Goal: Task Accomplishment & Management: Use online tool/utility

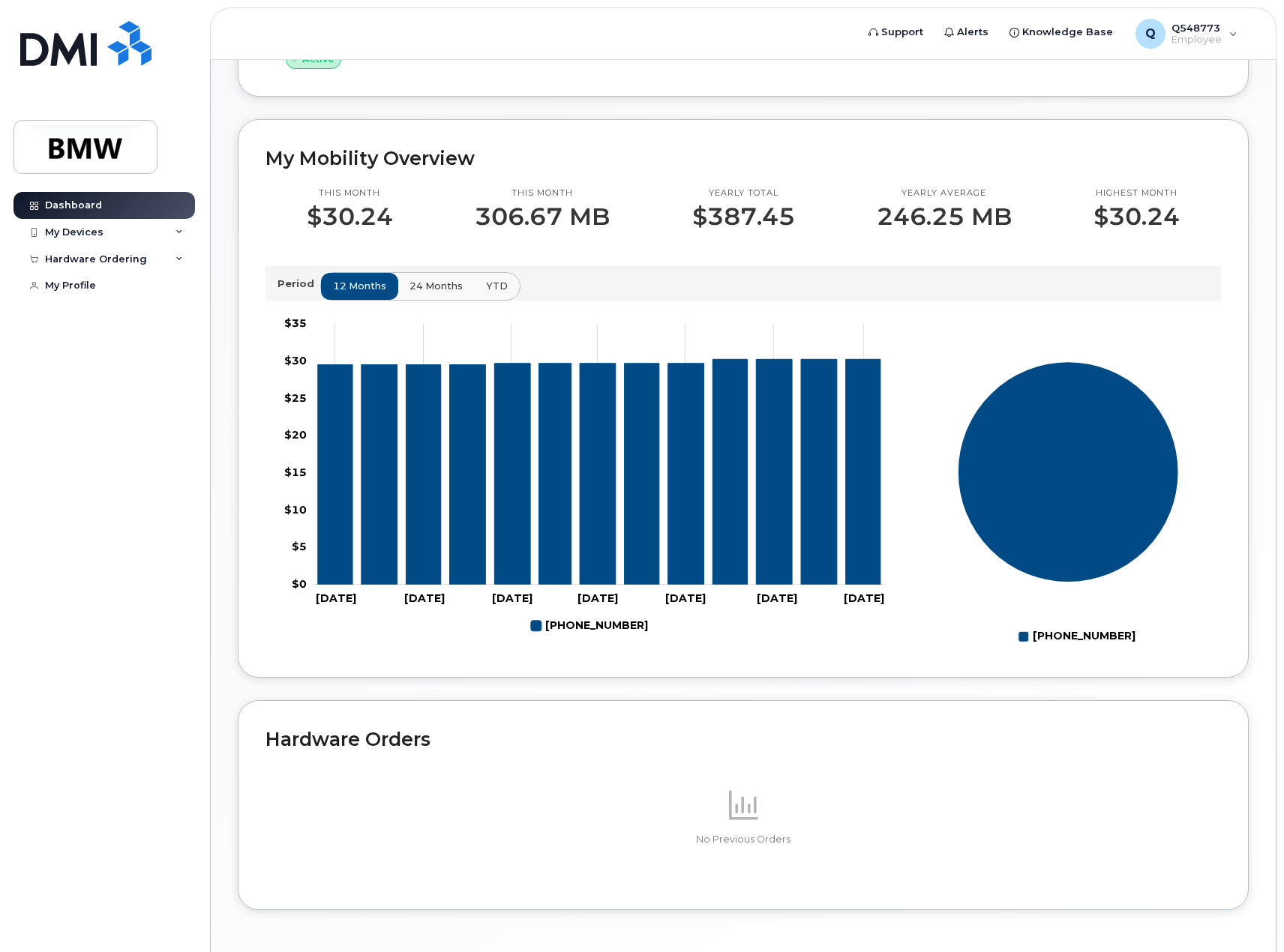
scroll to position [375, 0]
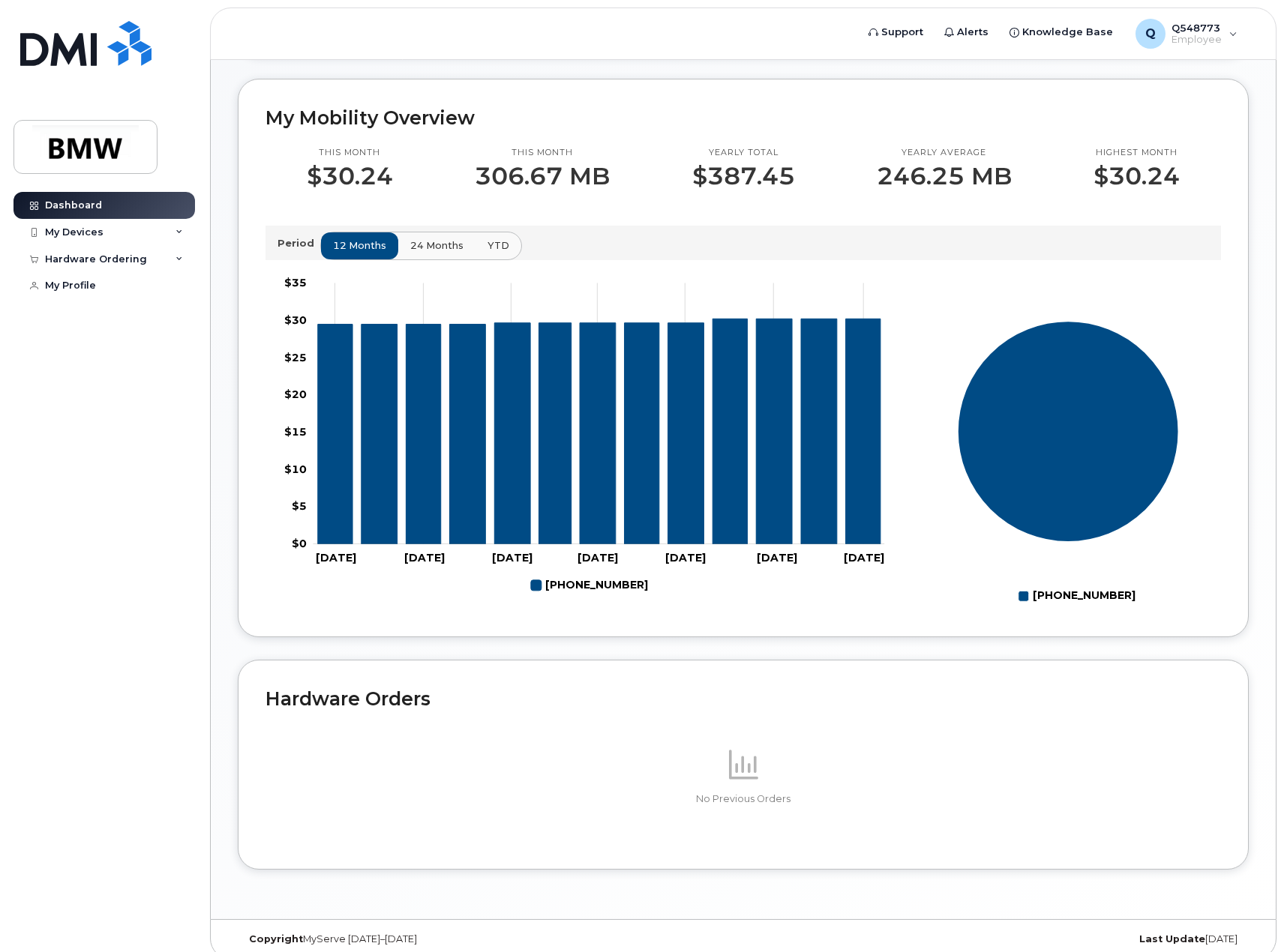
click at [436, 252] on span "24 months" at bounding box center [436, 245] width 53 height 14
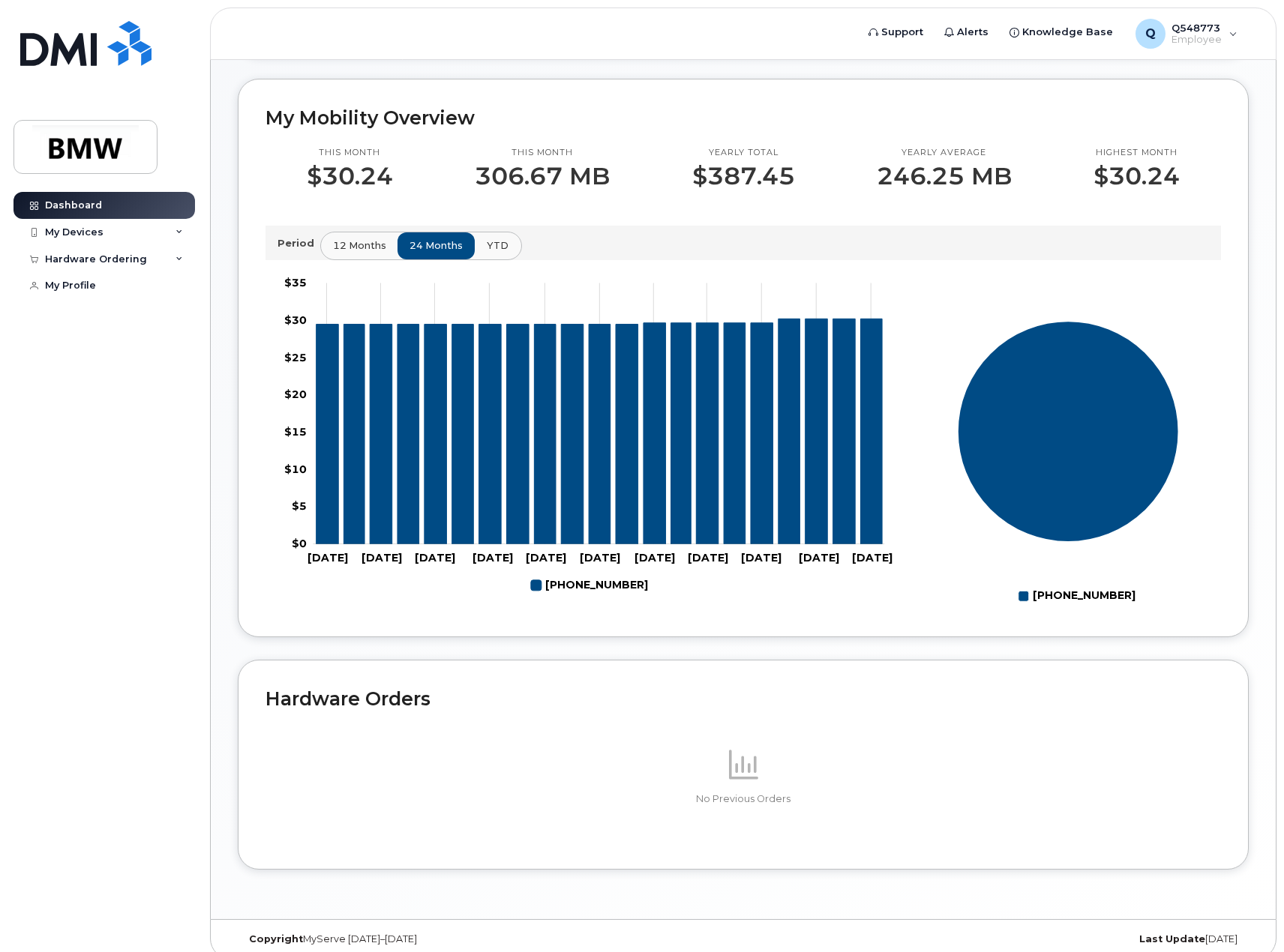
click at [497, 251] on button "YTD" at bounding box center [497, 246] width 48 height 27
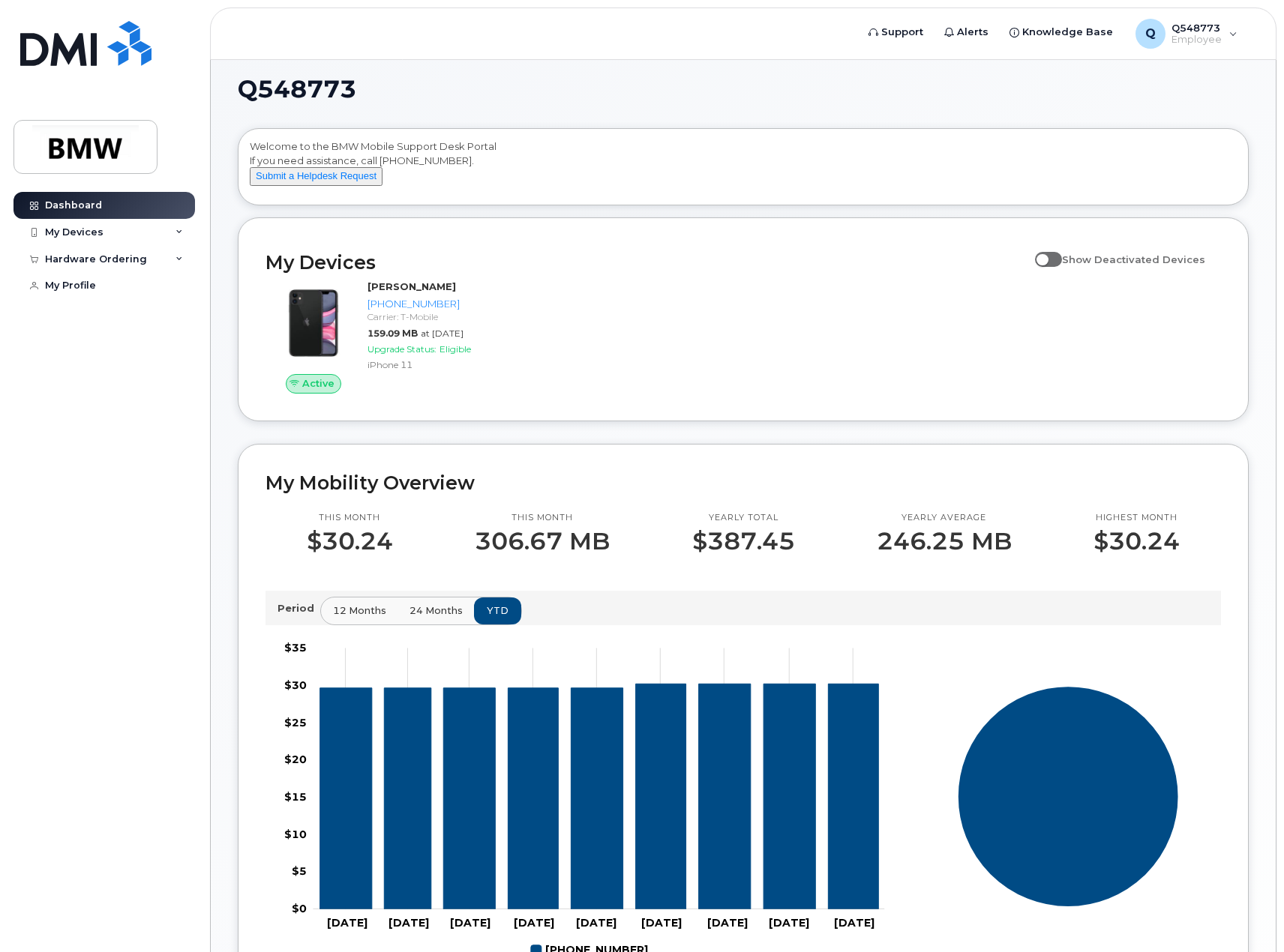
scroll to position [0, 0]
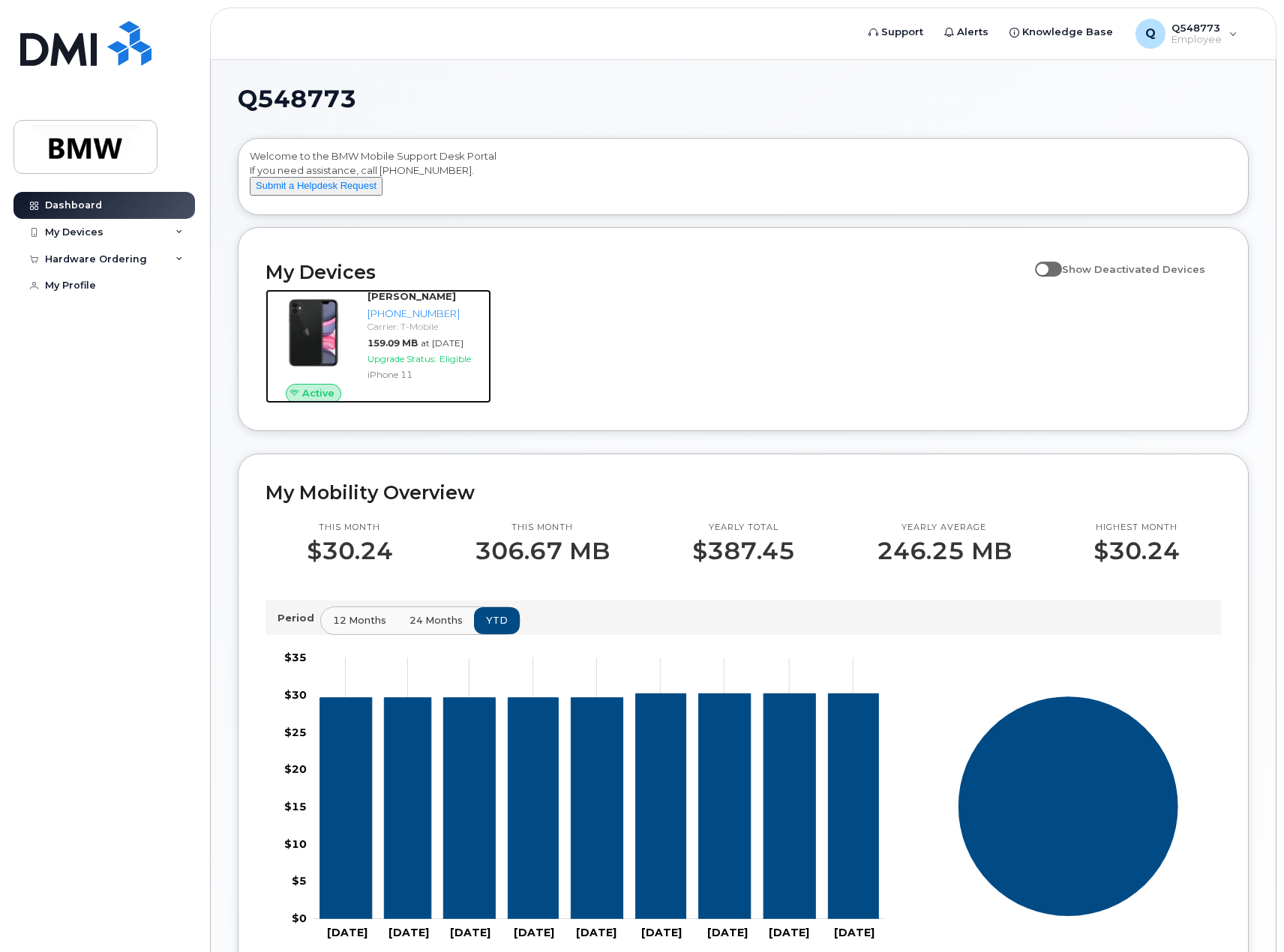
drag, startPoint x: 392, startPoint y: 390, endPoint x: 442, endPoint y: 427, distance: 62.2
click at [392, 364] on span "Upgrade Status:" at bounding box center [402, 359] width 69 height 11
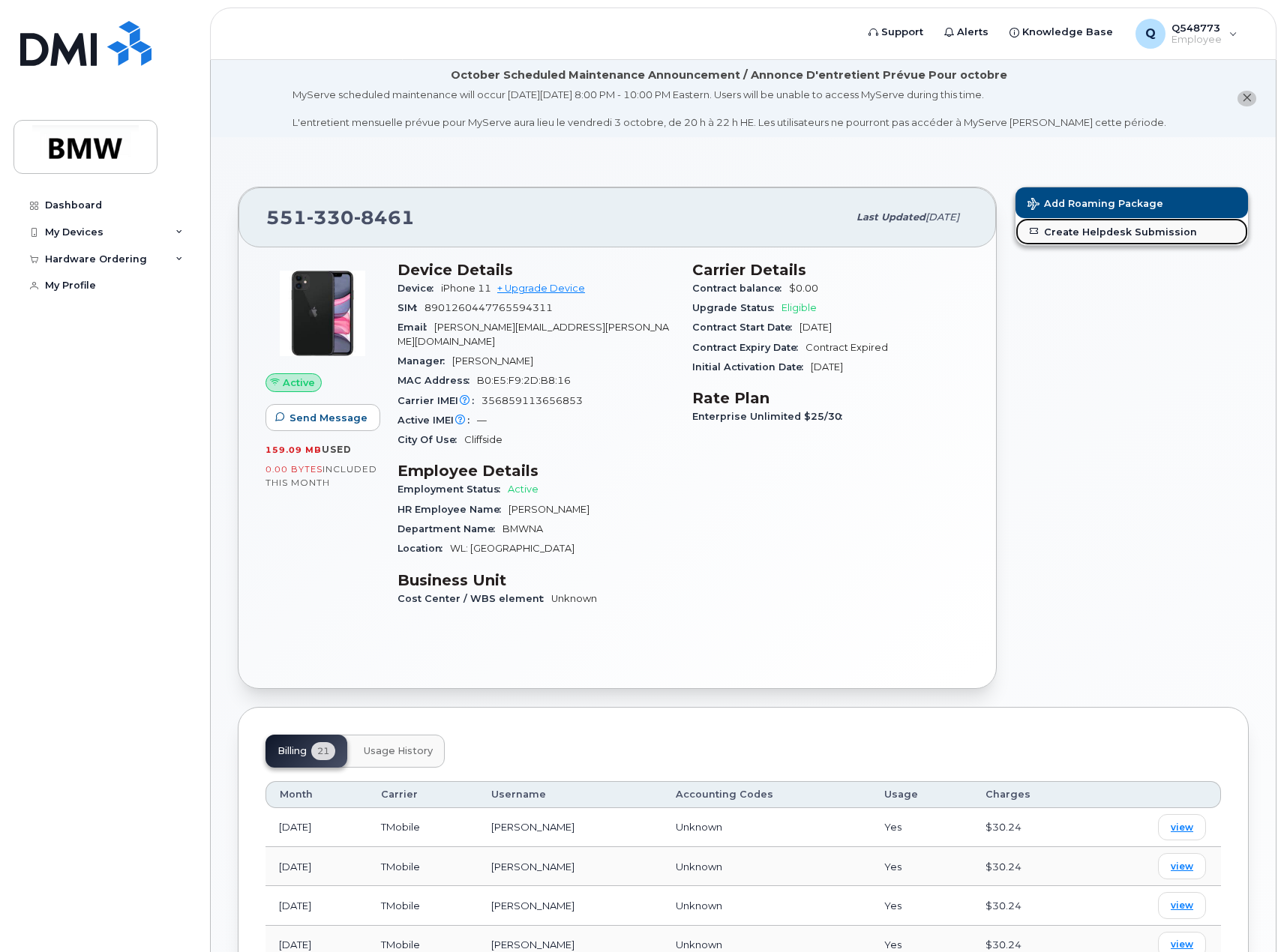
click at [1086, 237] on link "Create Helpdesk Submission" at bounding box center [1132, 232] width 233 height 27
click at [1079, 192] on button "Add Roaming Package" at bounding box center [1132, 203] width 233 height 31
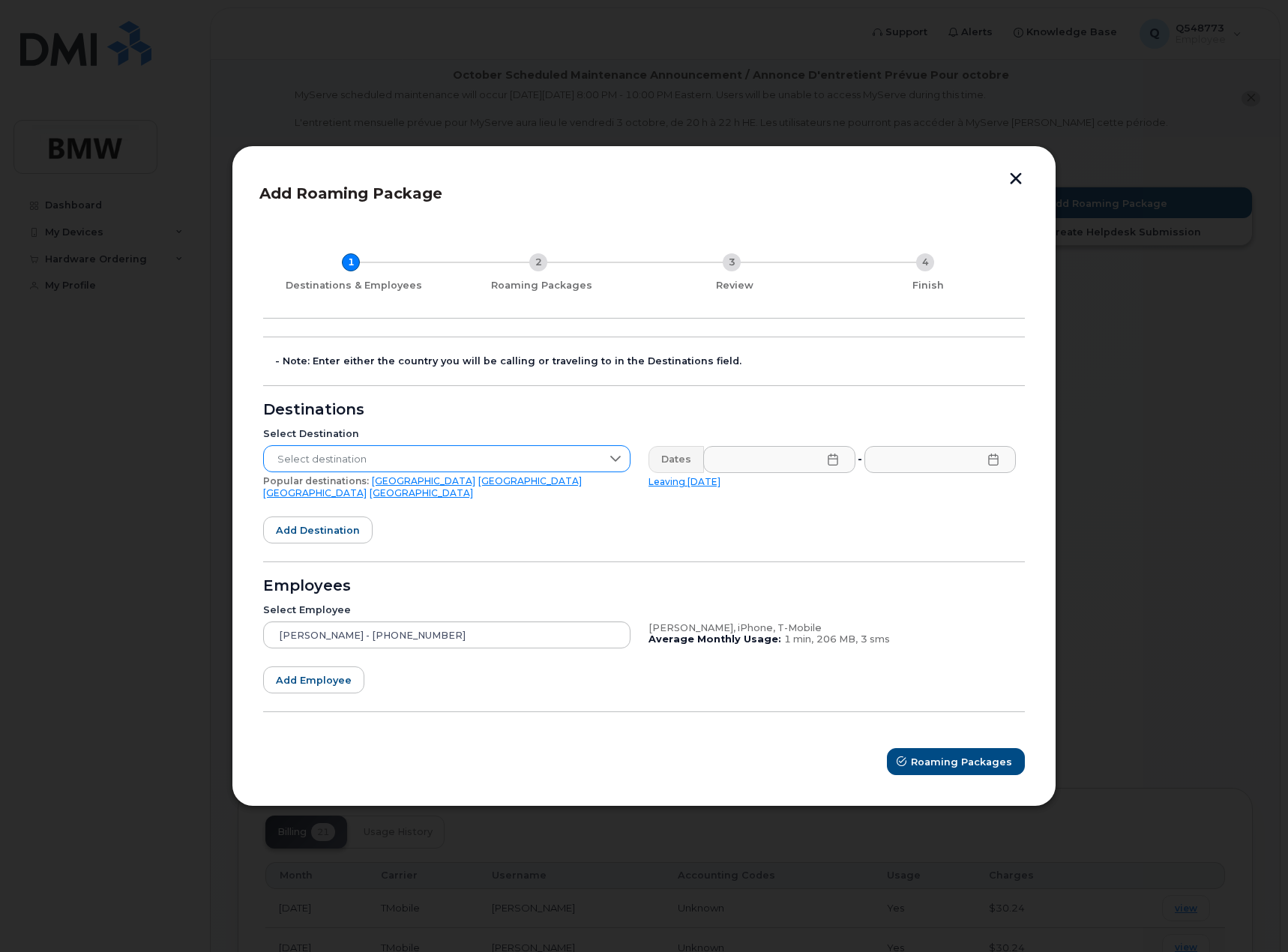
click at [616, 462] on icon at bounding box center [615, 459] width 12 height 12
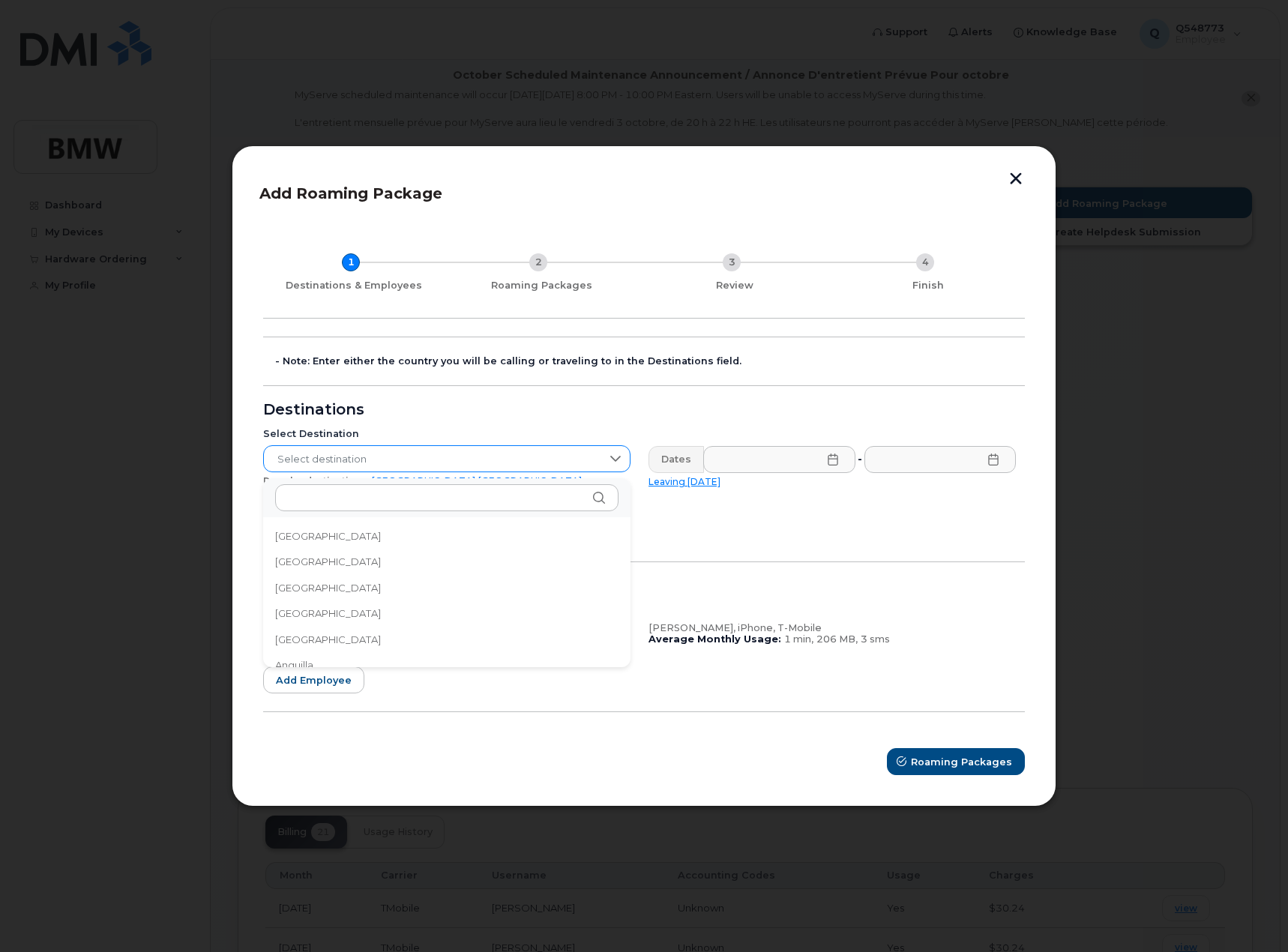
click at [616, 462] on icon at bounding box center [615, 459] width 12 height 12
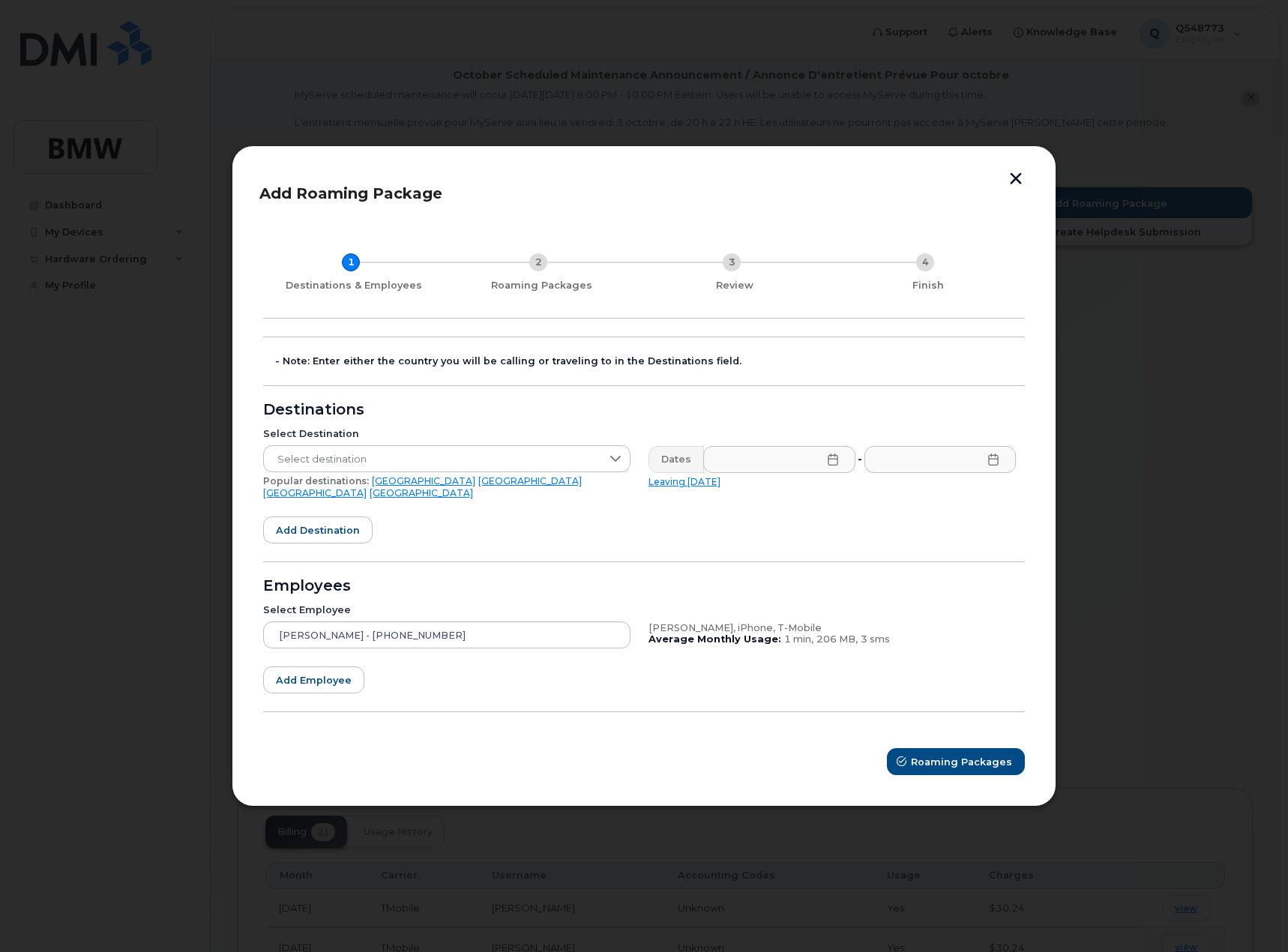
click at [1025, 186] on button "button" at bounding box center [1015, 180] width 22 height 16
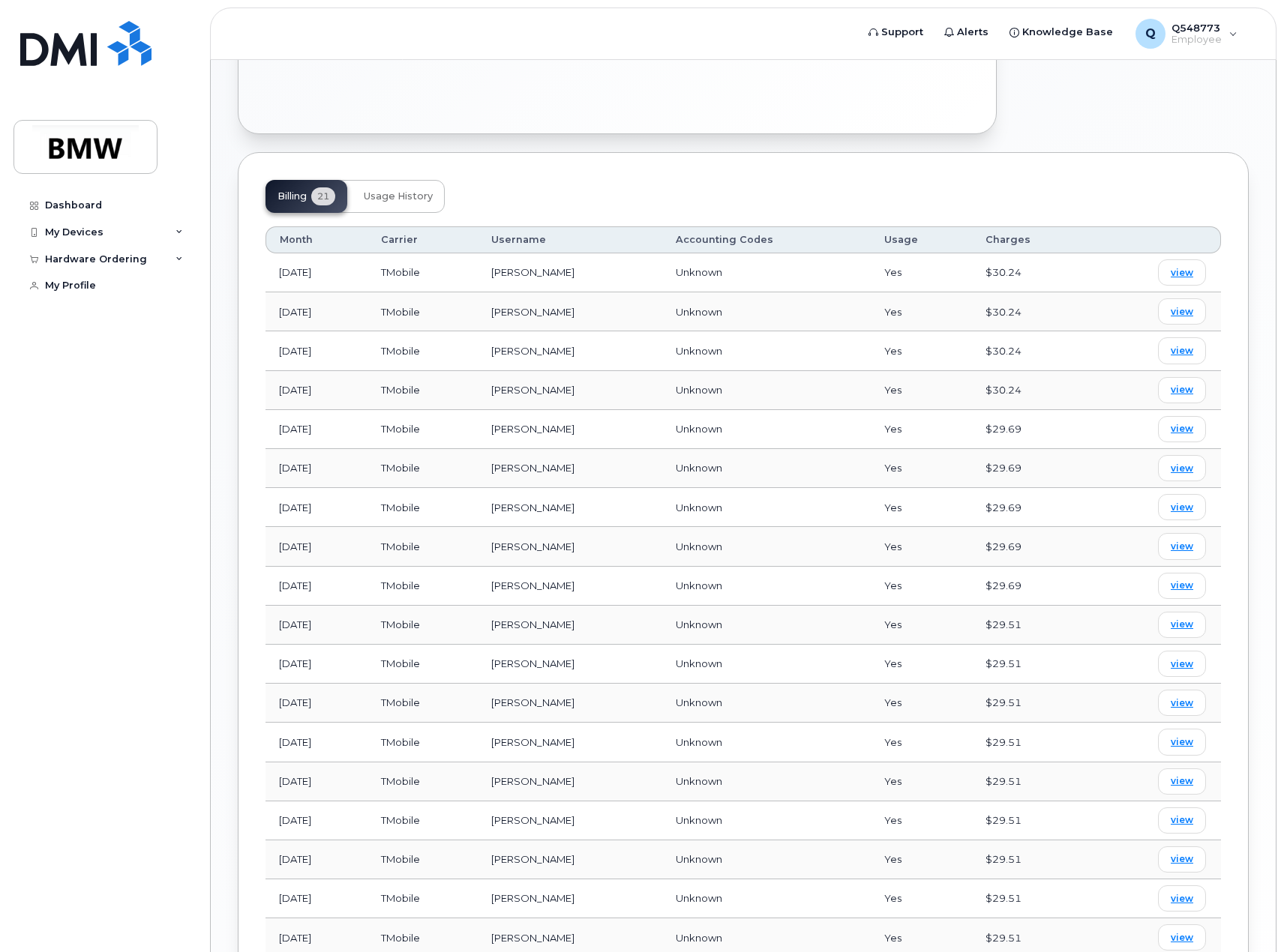
scroll to position [787, 0]
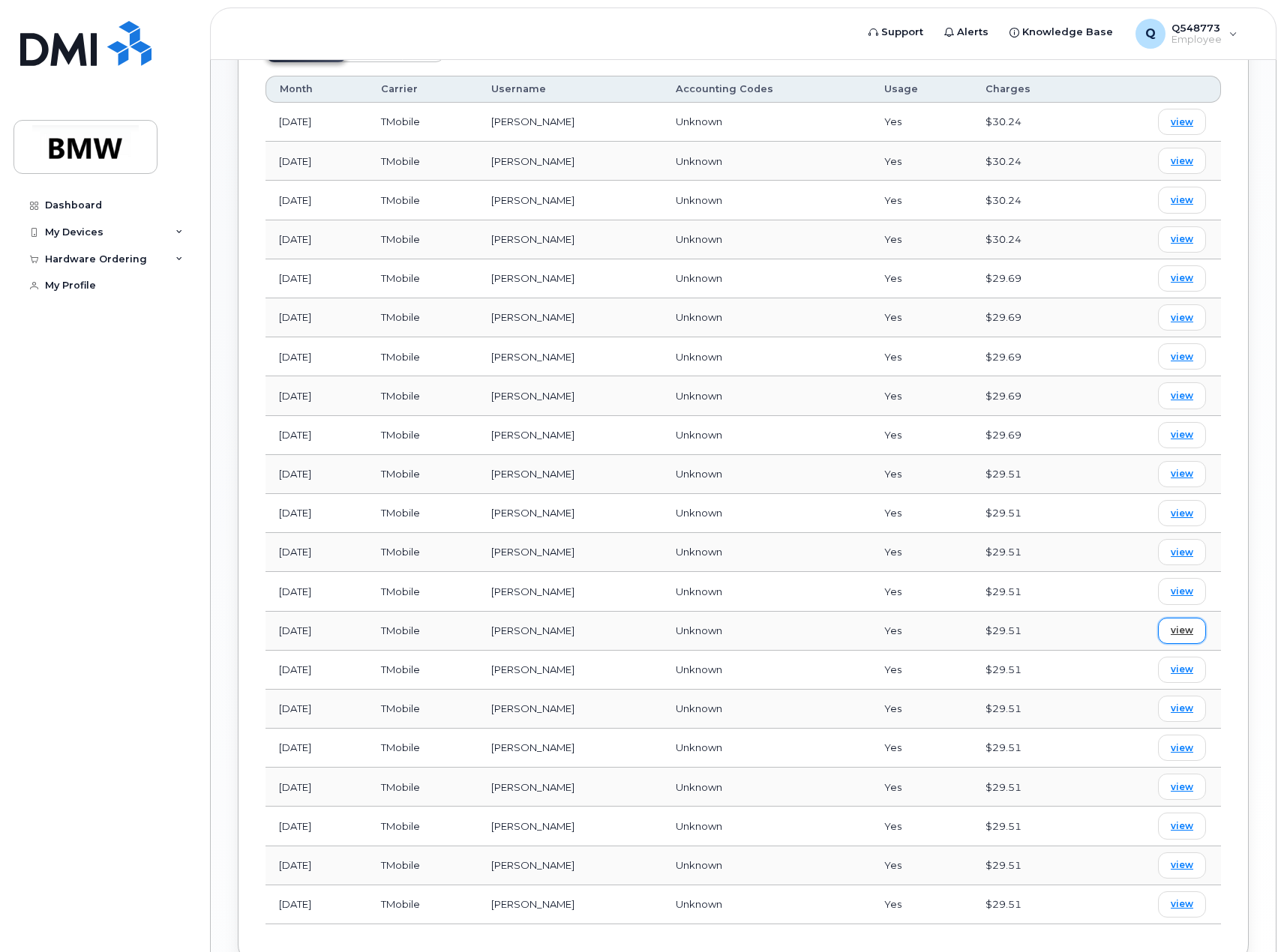
click at [1167, 618] on link "view" at bounding box center [1181, 631] width 48 height 26
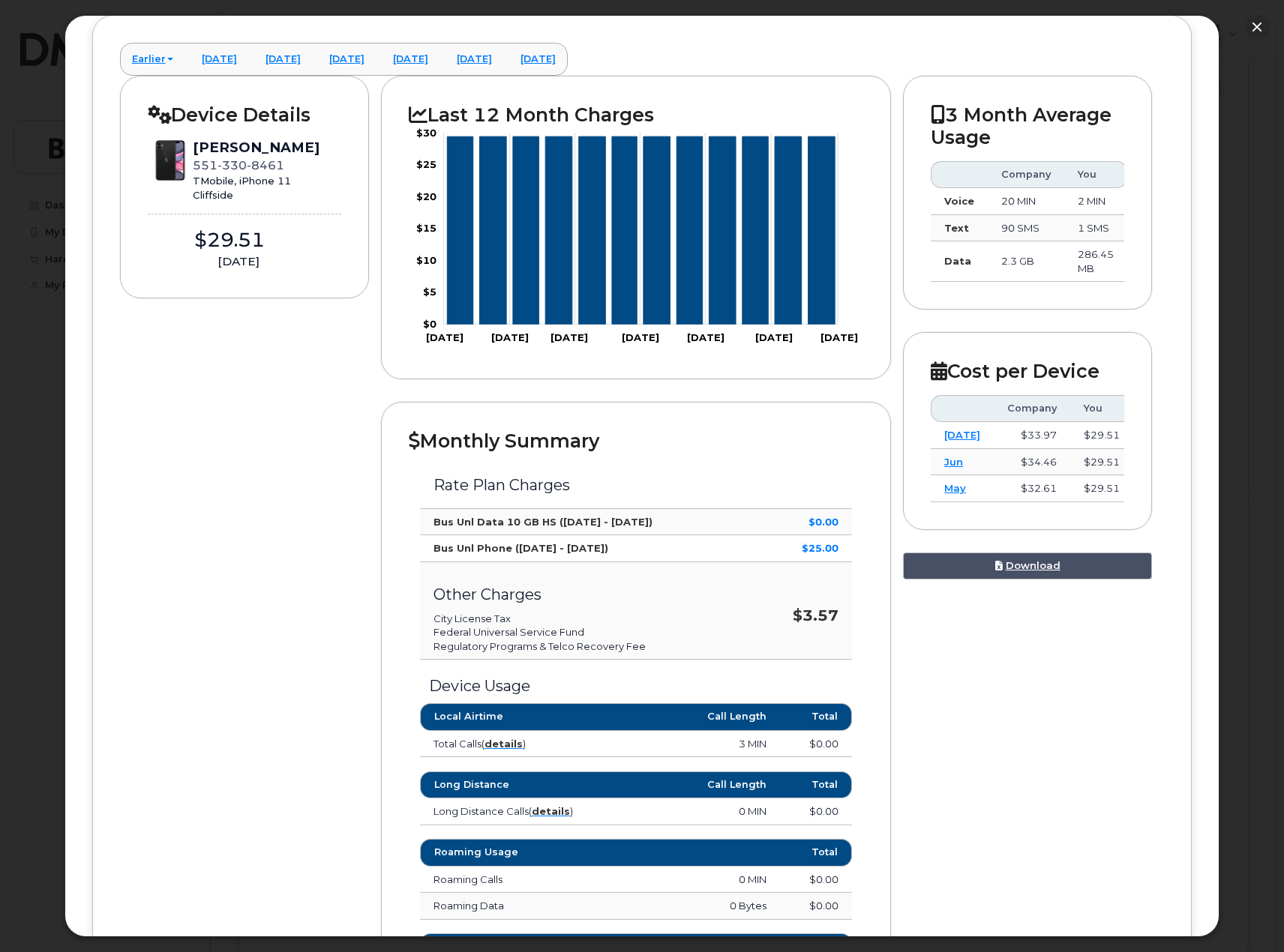
scroll to position [0, 0]
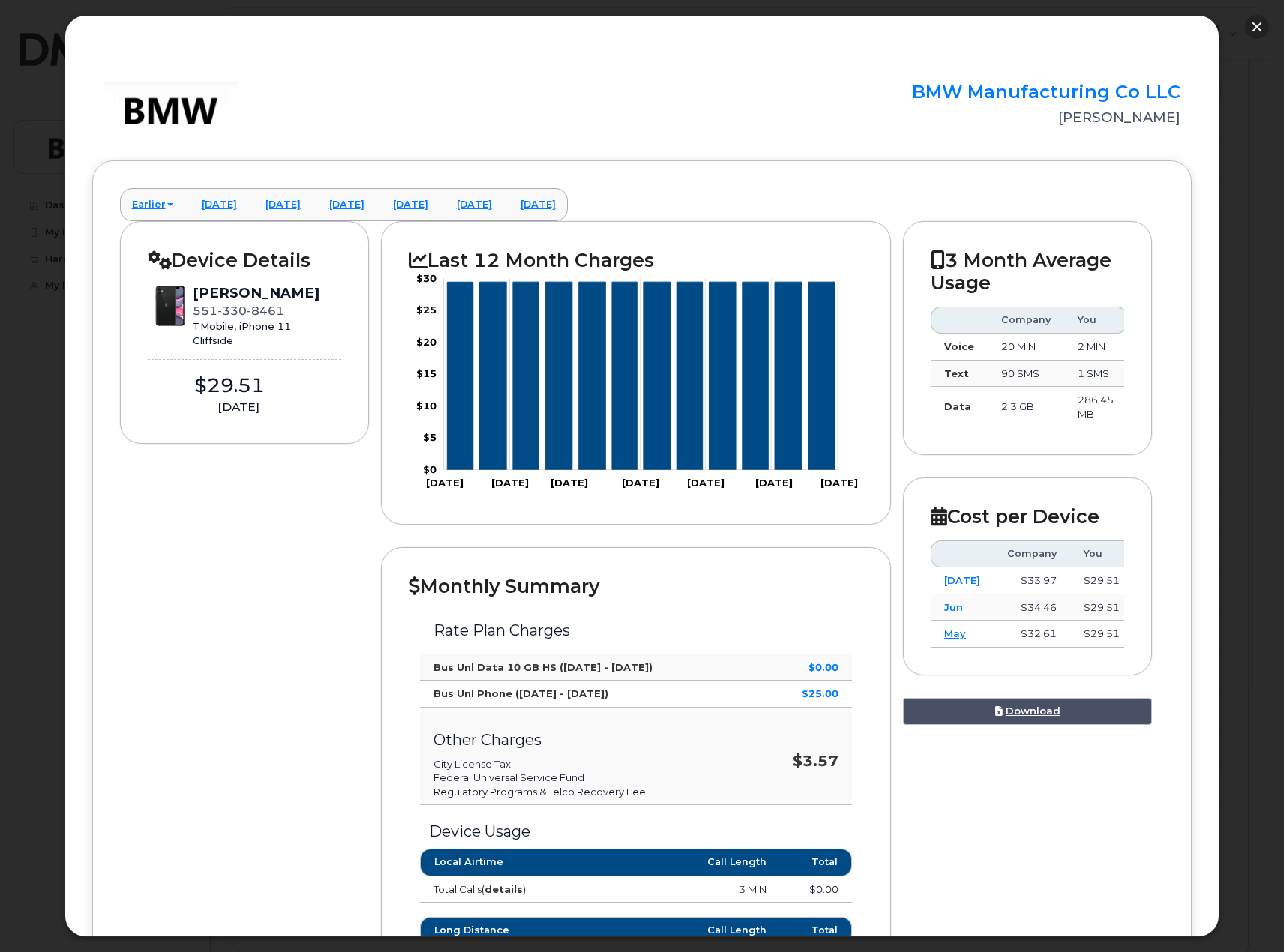
click at [1264, 24] on button "button" at bounding box center [1257, 27] width 24 height 24
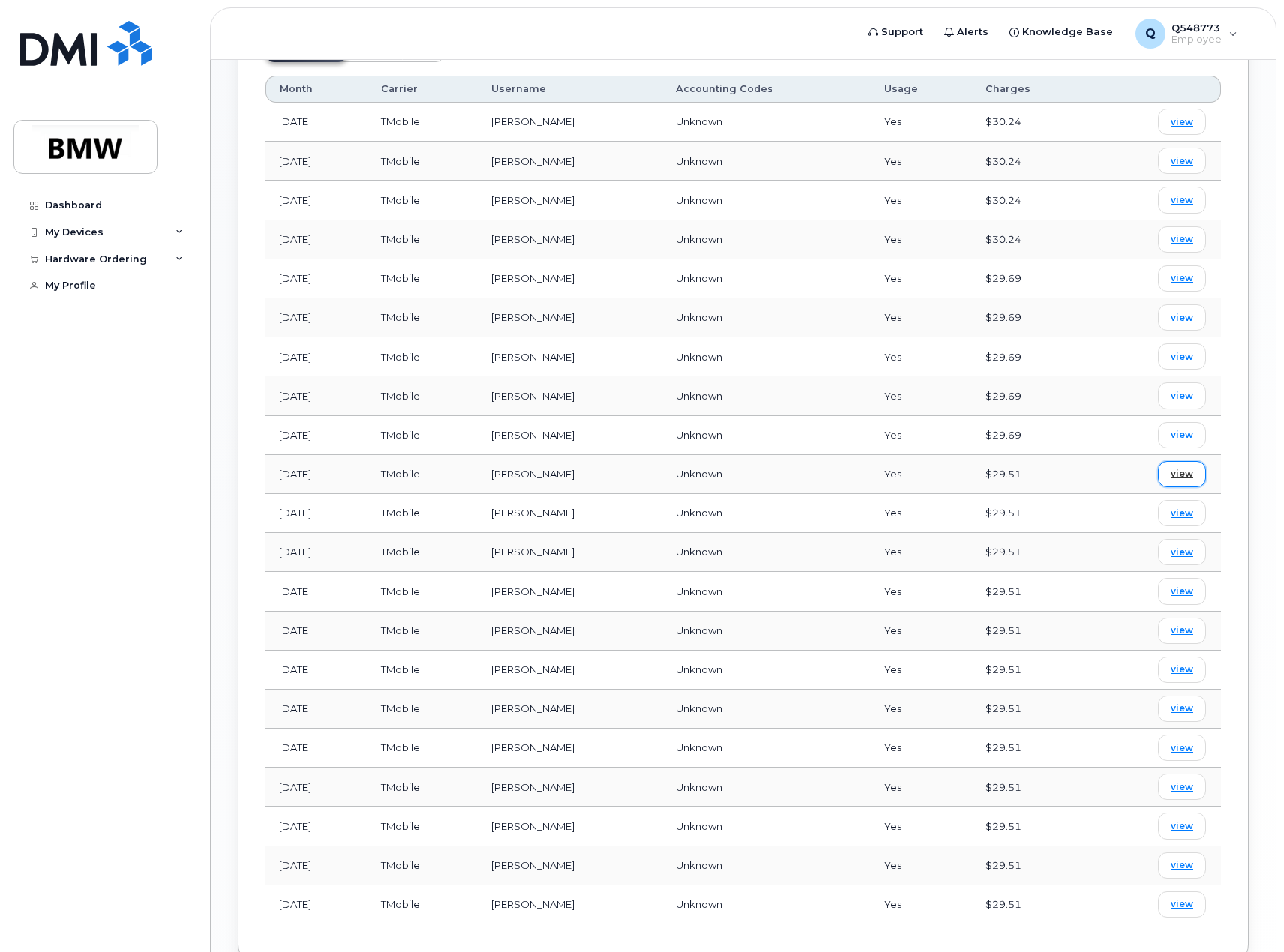
click at [1175, 467] on span "view" at bounding box center [1182, 474] width 22 height 13
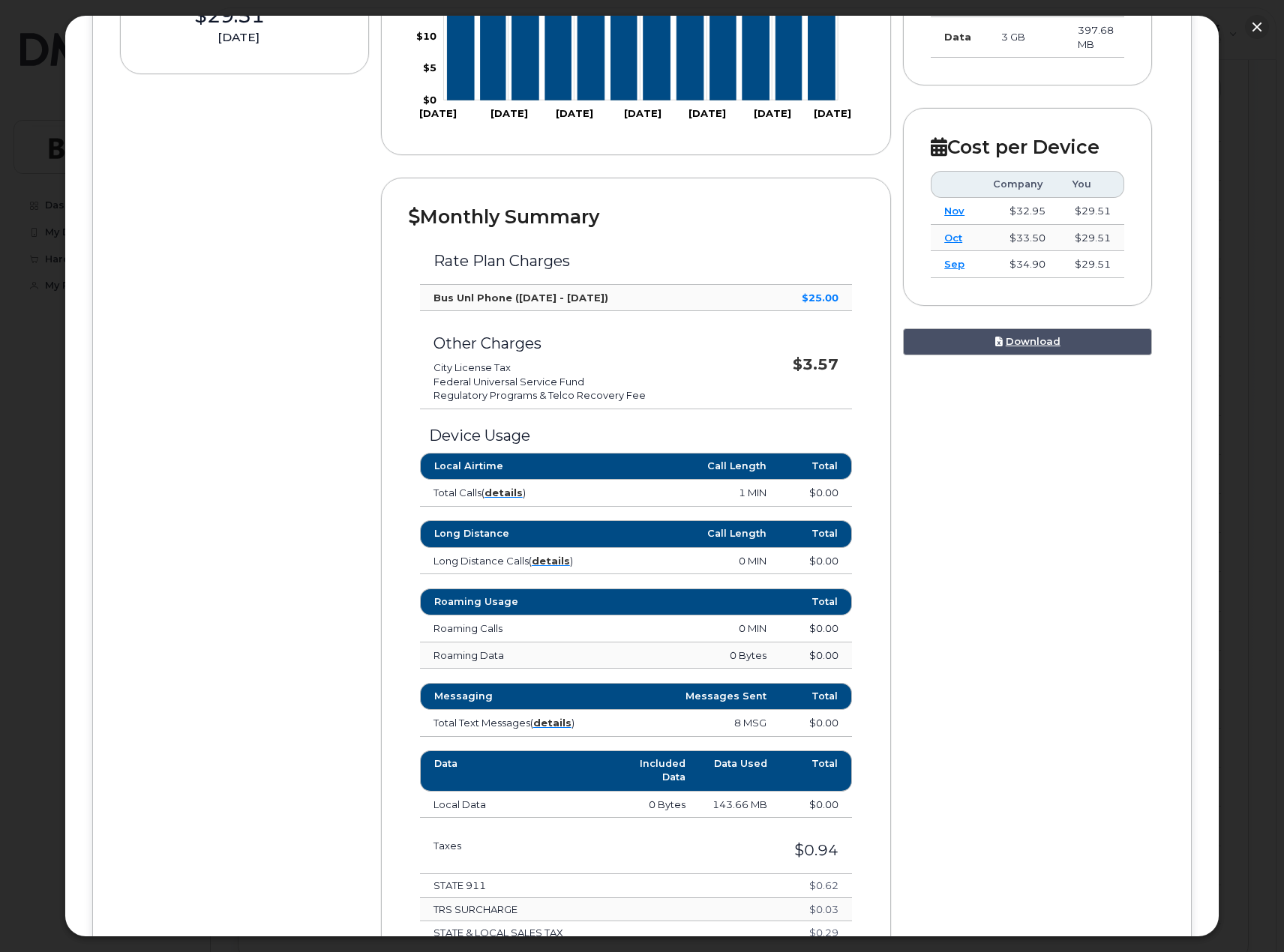
scroll to position [525, 0]
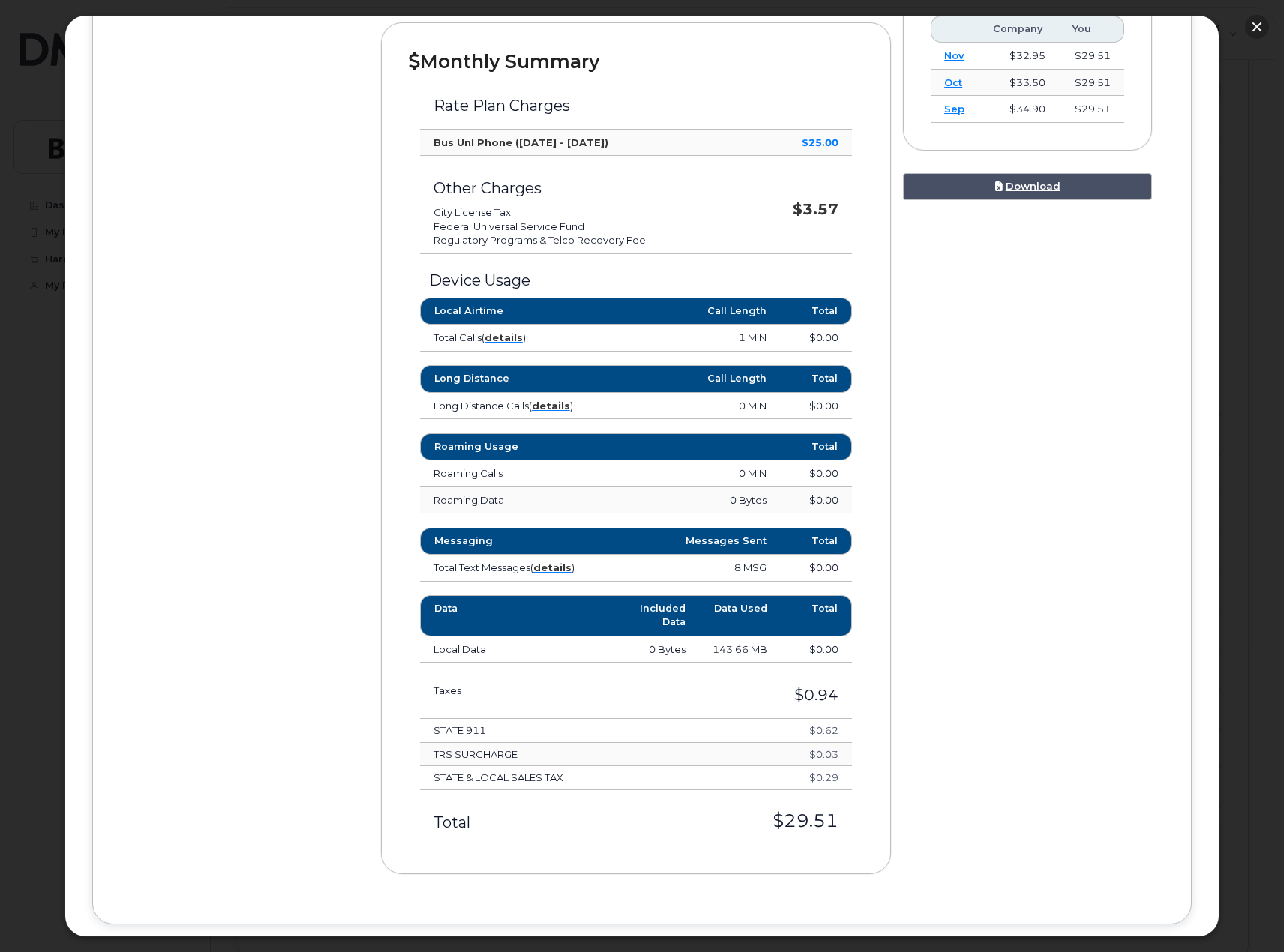
click at [1255, 23] on button "button" at bounding box center [1257, 27] width 24 height 24
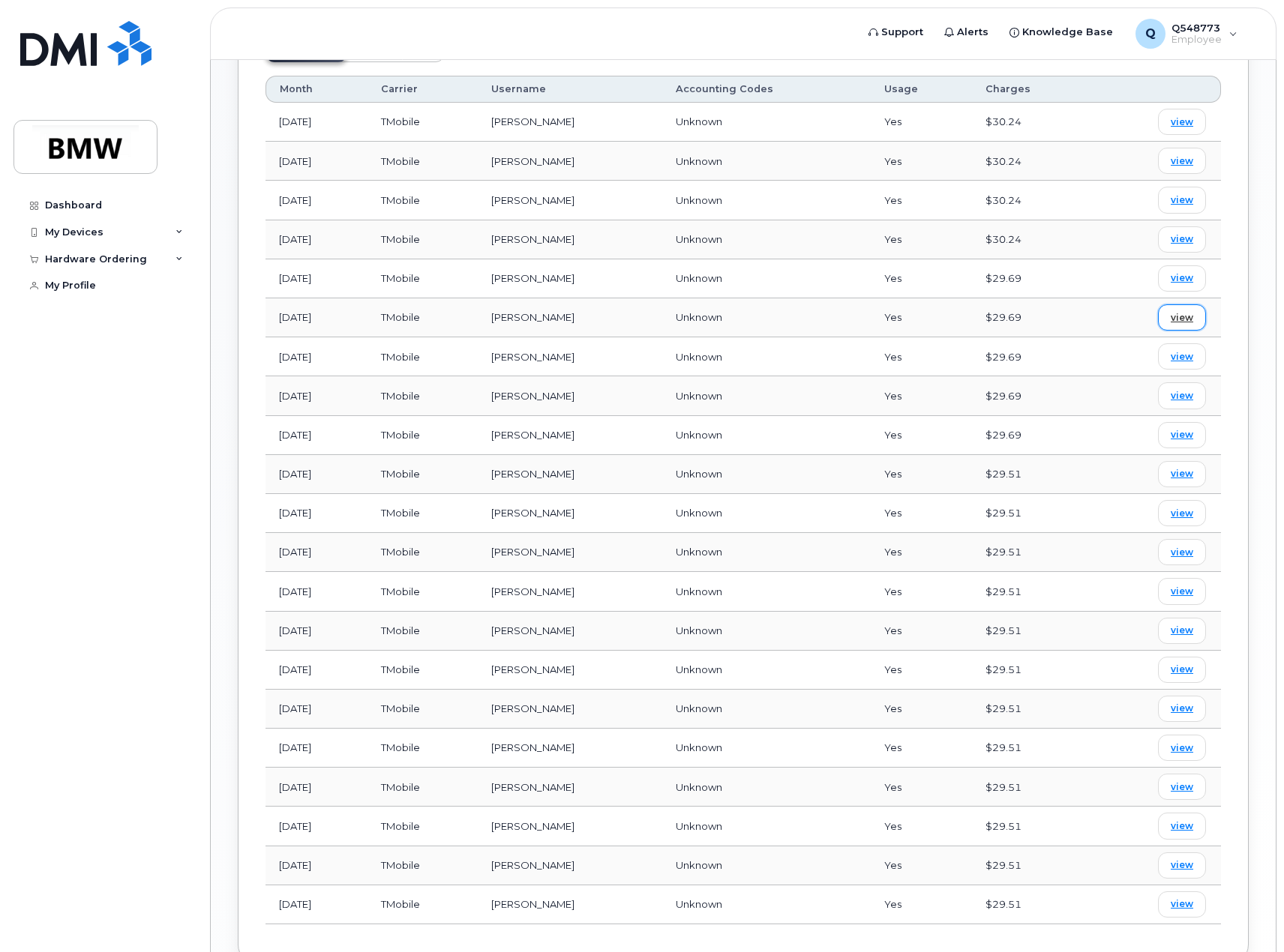
click at [1191, 311] on span "view" at bounding box center [1182, 318] width 22 height 13
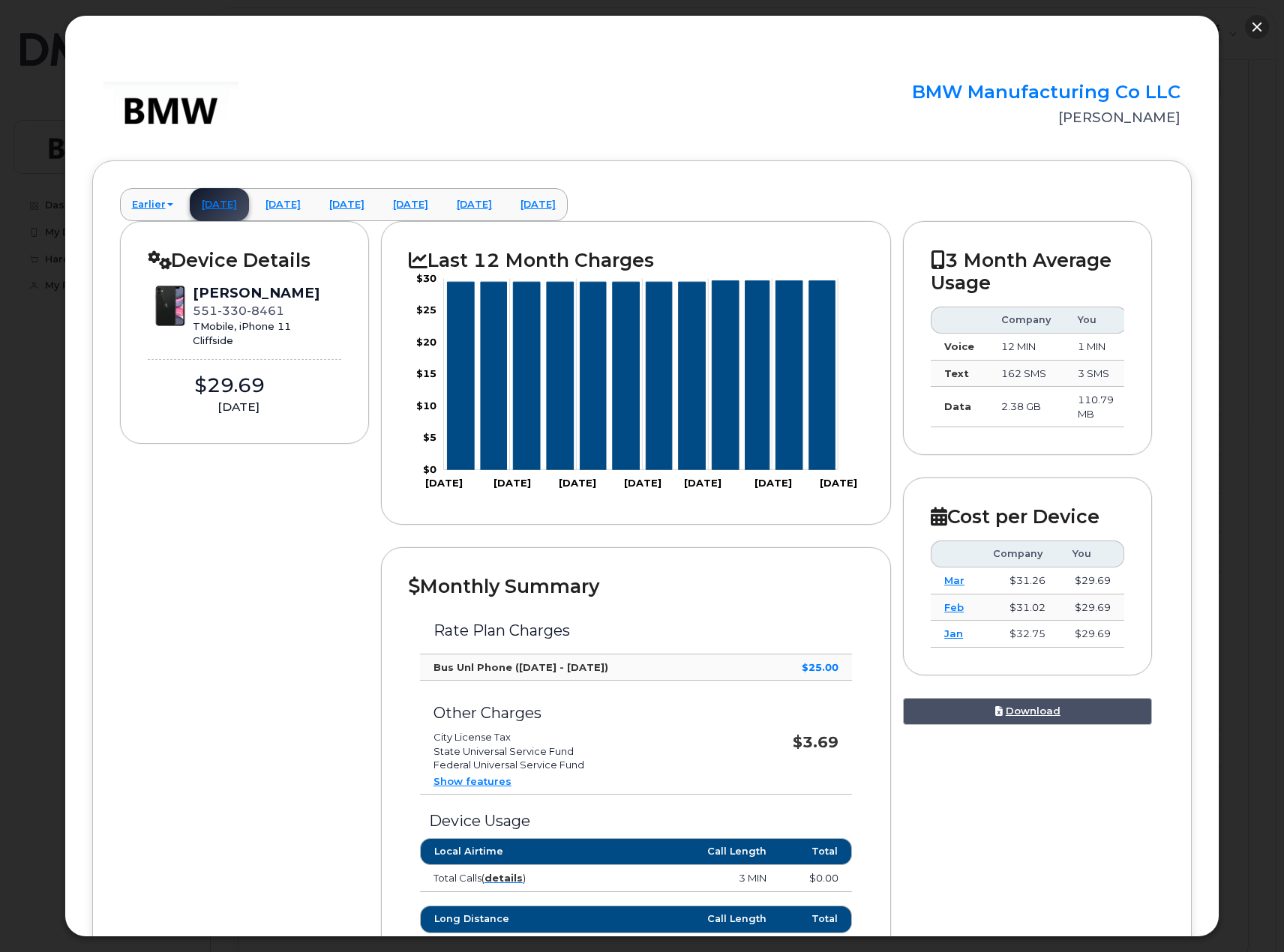
click at [1264, 21] on button "button" at bounding box center [1257, 27] width 24 height 24
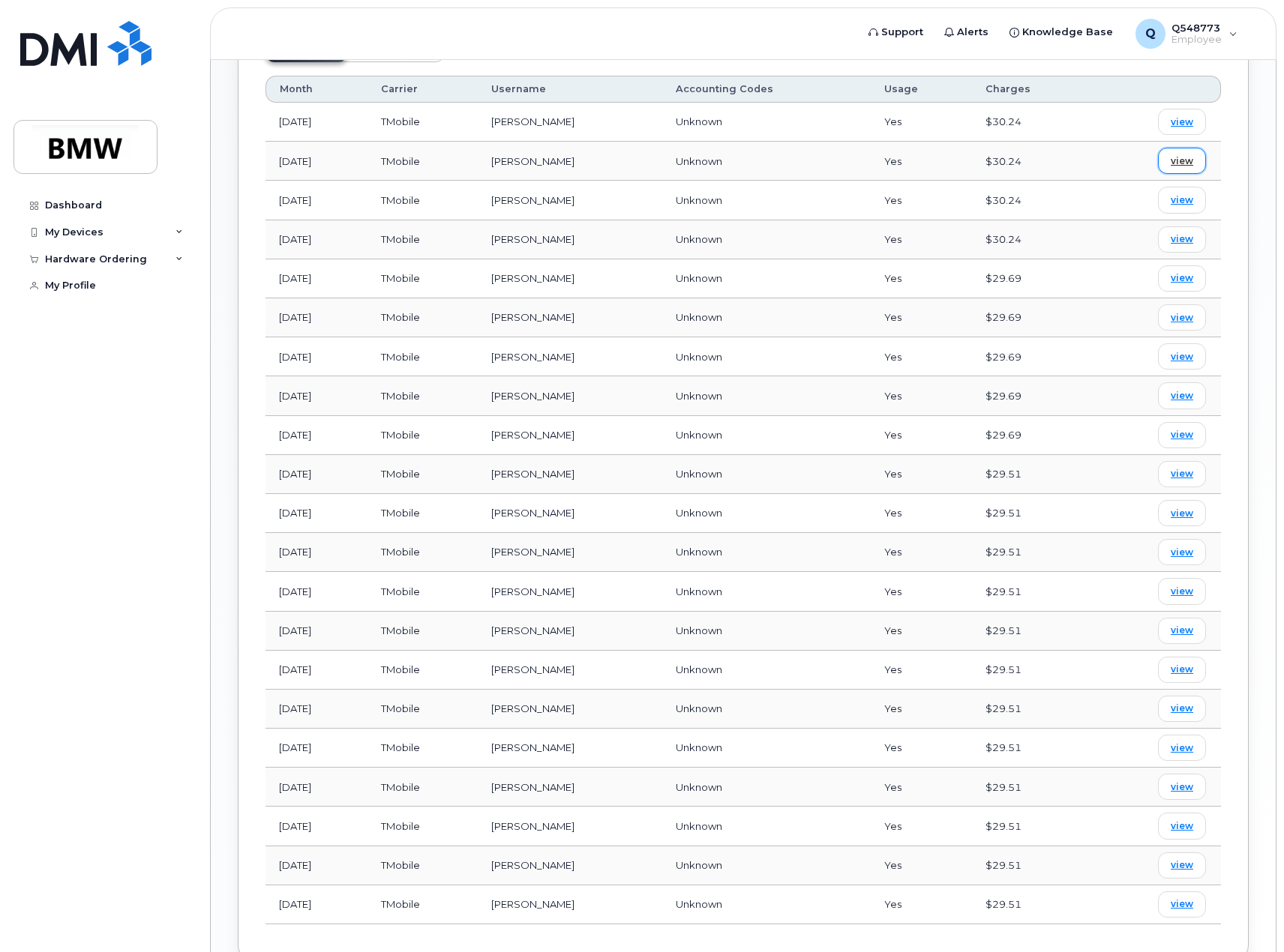
click at [1181, 154] on span "view" at bounding box center [1182, 161] width 22 height 13
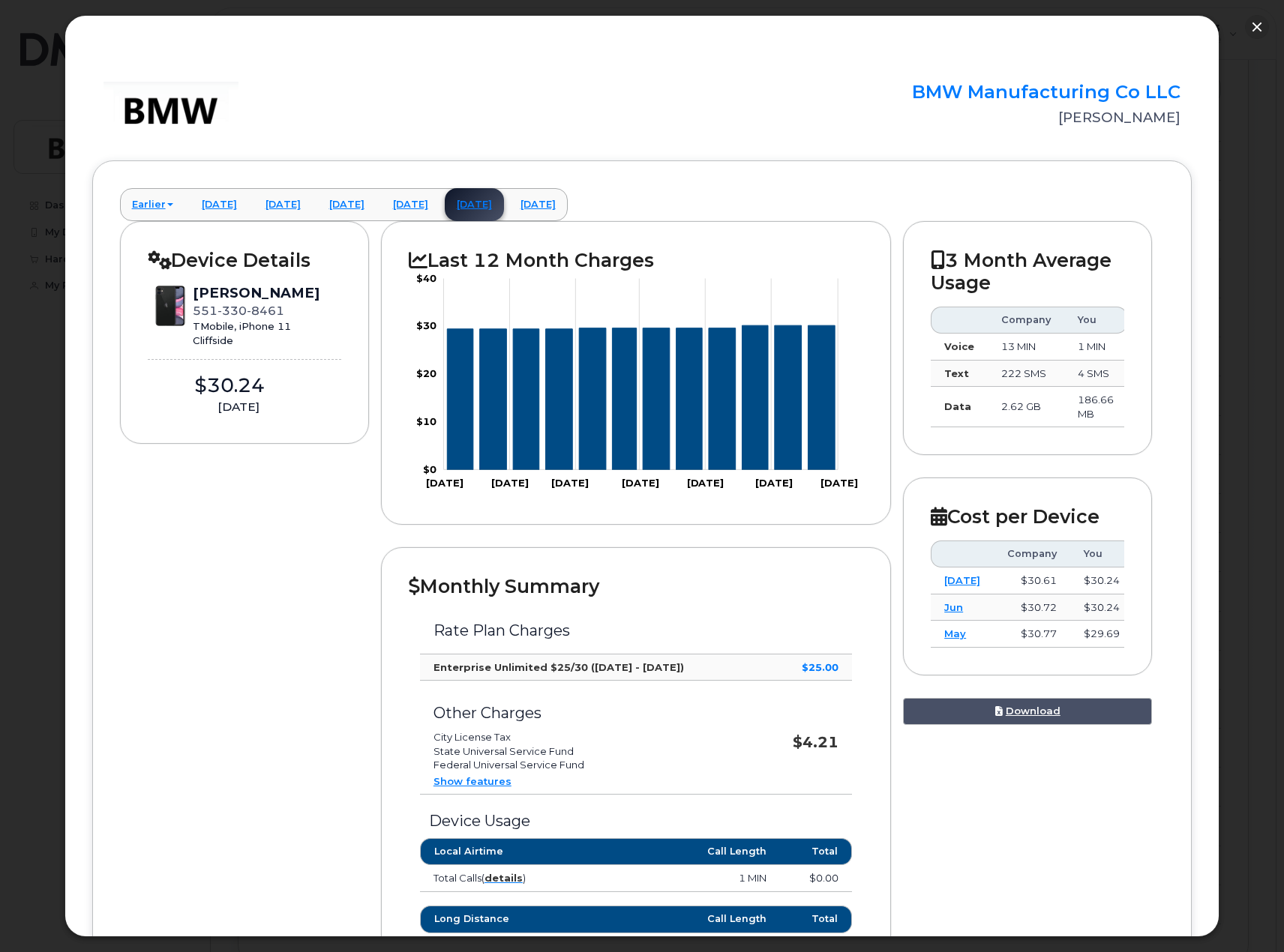
click at [1268, 17] on div at bounding box center [642, 476] width 1284 height 952
click at [1252, 26] on button "button" at bounding box center [1257, 27] width 24 height 24
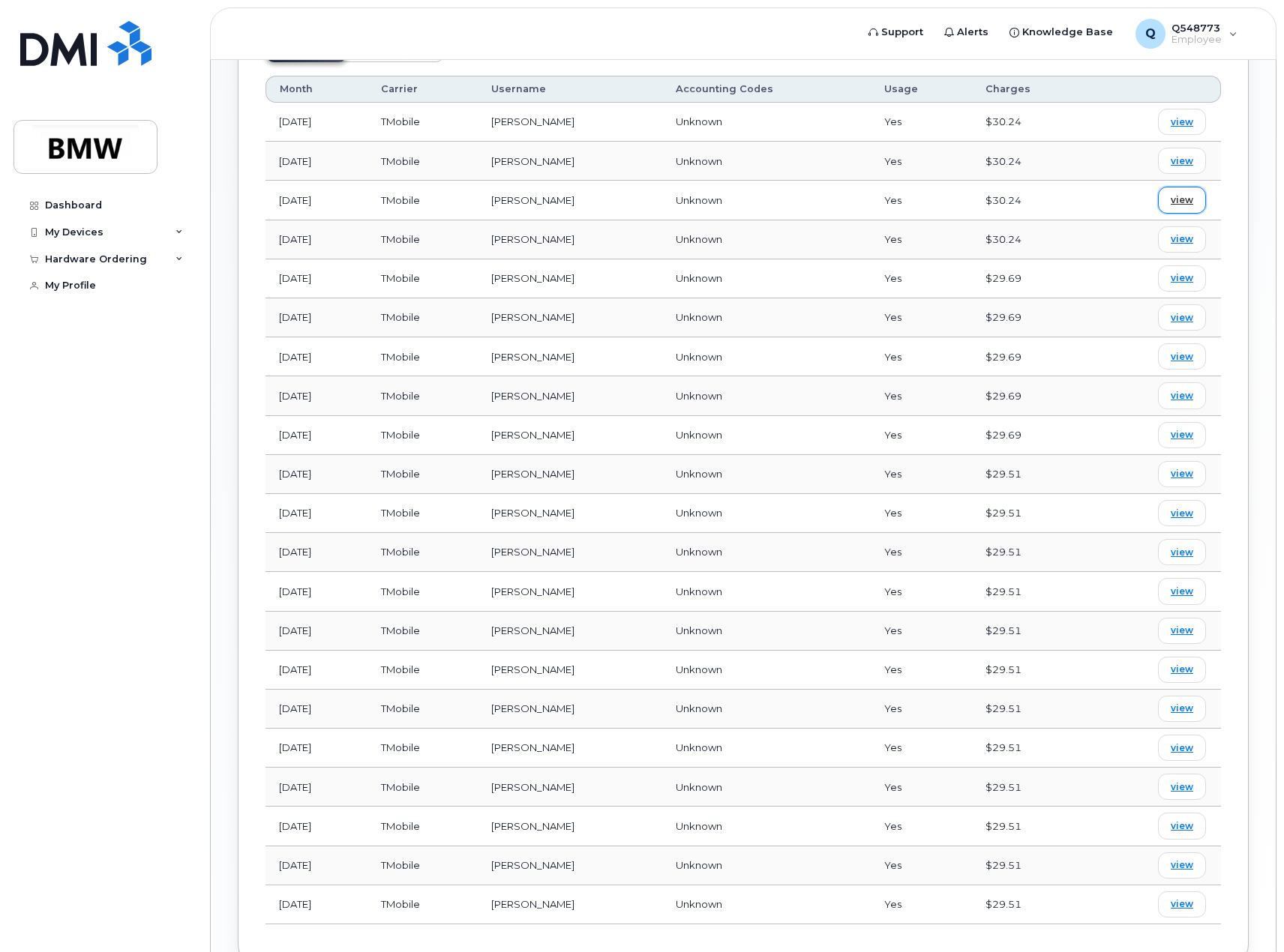
click at [1183, 193] on span "view" at bounding box center [1182, 200] width 22 height 13
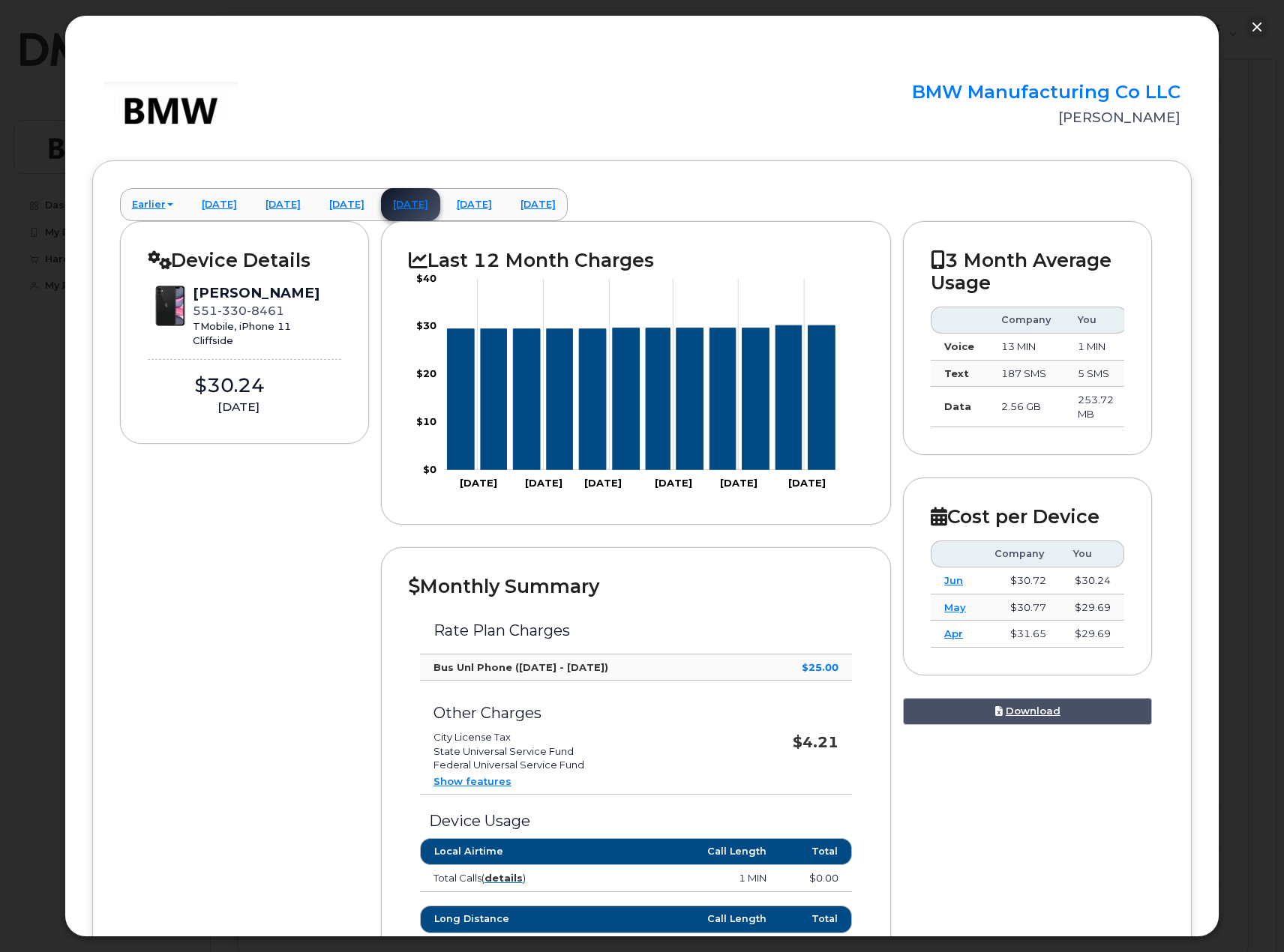
click at [1262, 14] on div at bounding box center [642, 476] width 1284 height 952
click at [1254, 25] on button "button" at bounding box center [1257, 27] width 24 height 24
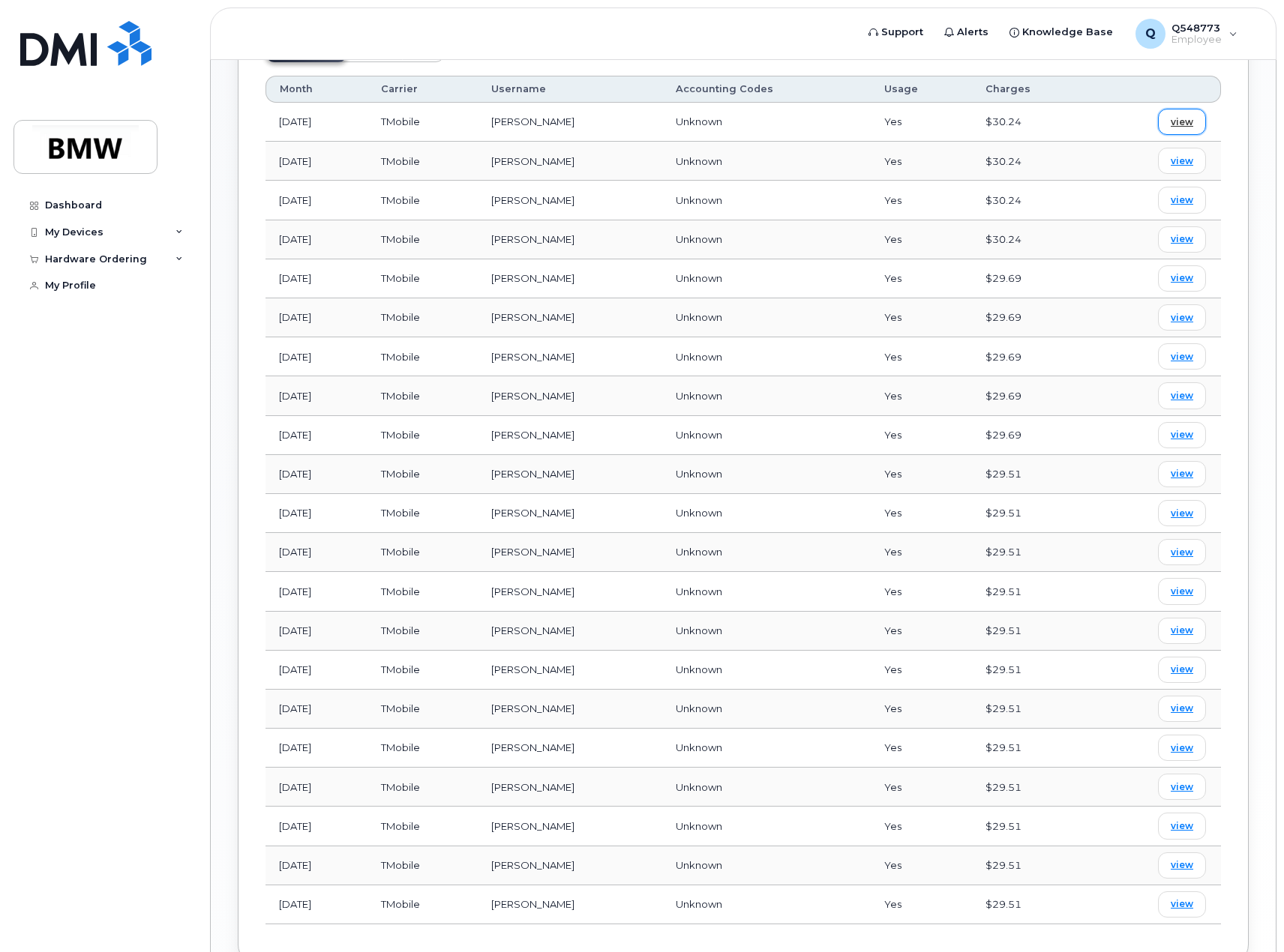
click at [1186, 108] on link "view" at bounding box center [1181, 121] width 48 height 26
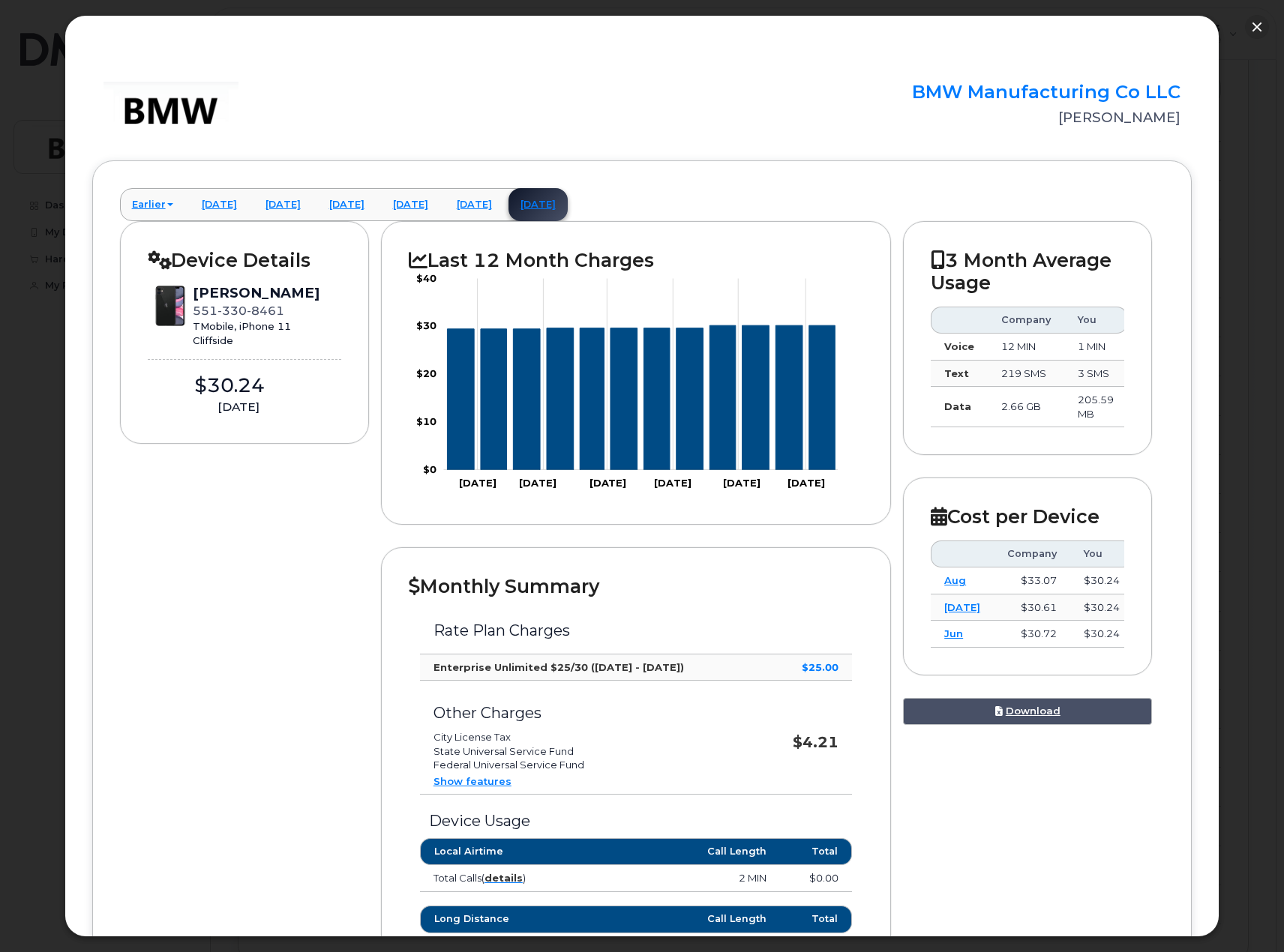
click at [1189, 142] on div "× BMW Manufacturing Co LLC [PERSON_NAME] Earlier [DATE] [DATE] [DATE] [DATE] [D…" at bounding box center [642, 476] width 1156 height 922
click at [1258, 23] on button "button" at bounding box center [1257, 27] width 24 height 24
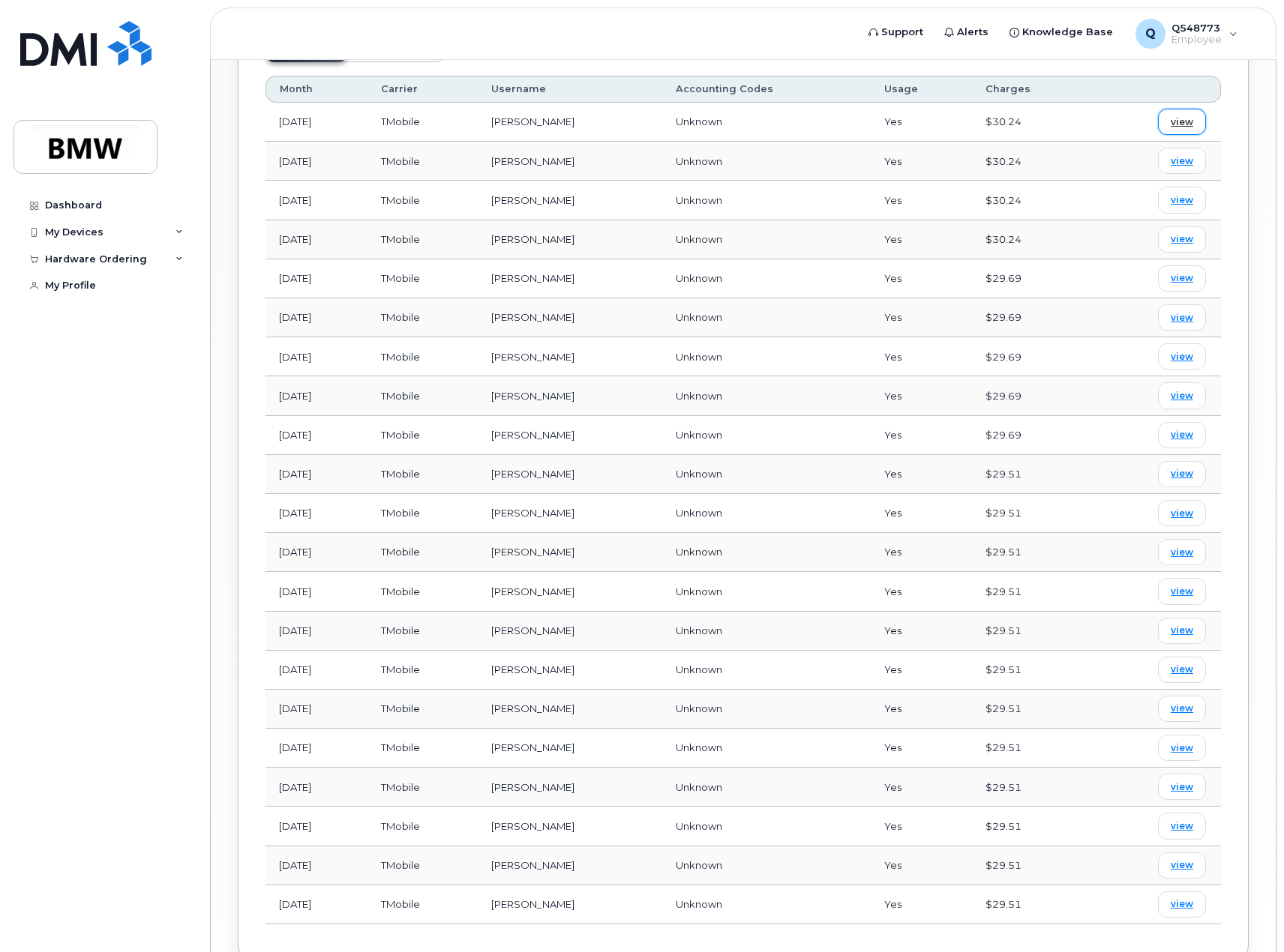
click at [1180, 116] on span "view" at bounding box center [1182, 122] width 22 height 13
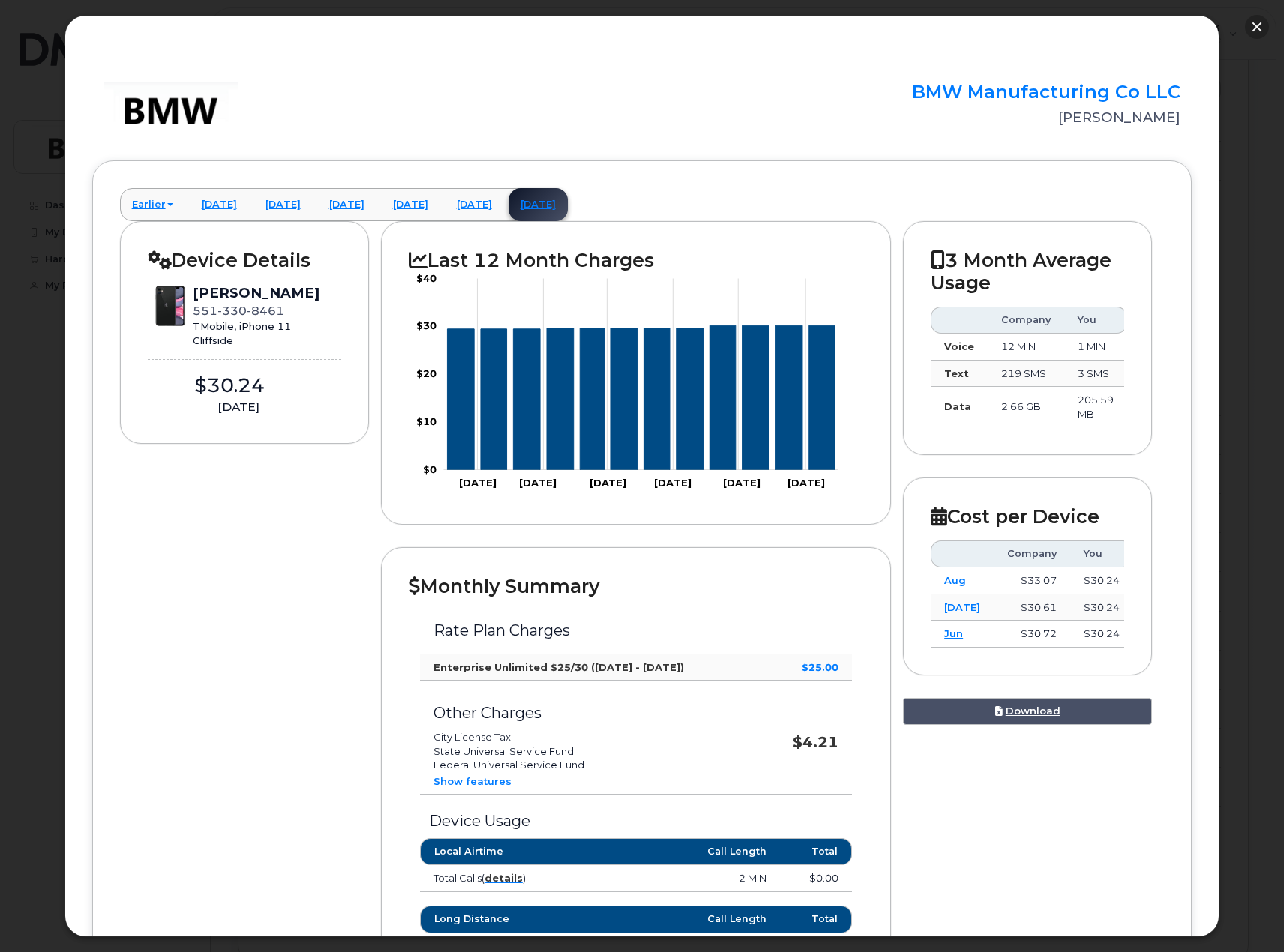
click at [1263, 21] on button "button" at bounding box center [1257, 27] width 24 height 24
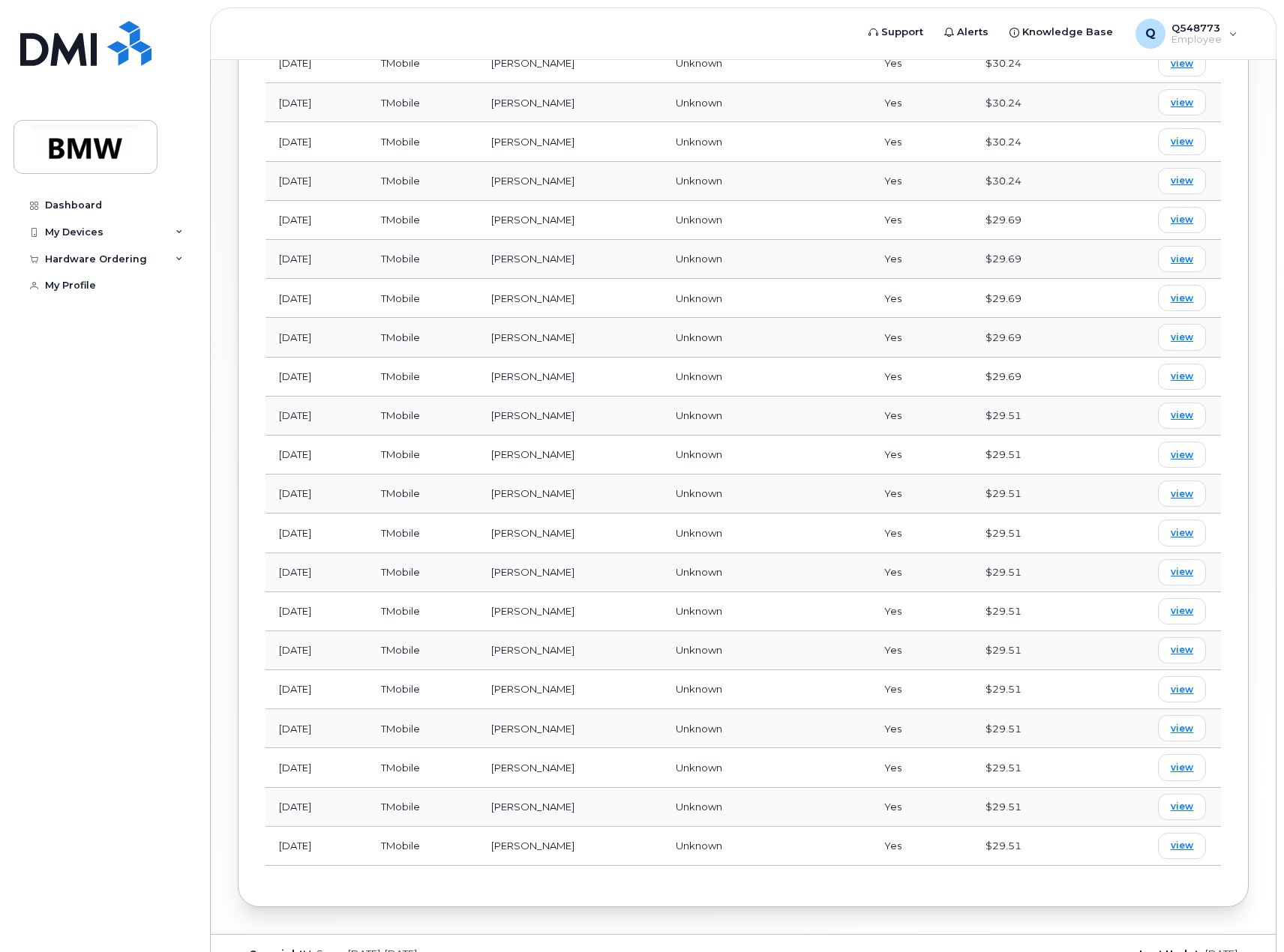
scroll to position [861, 0]
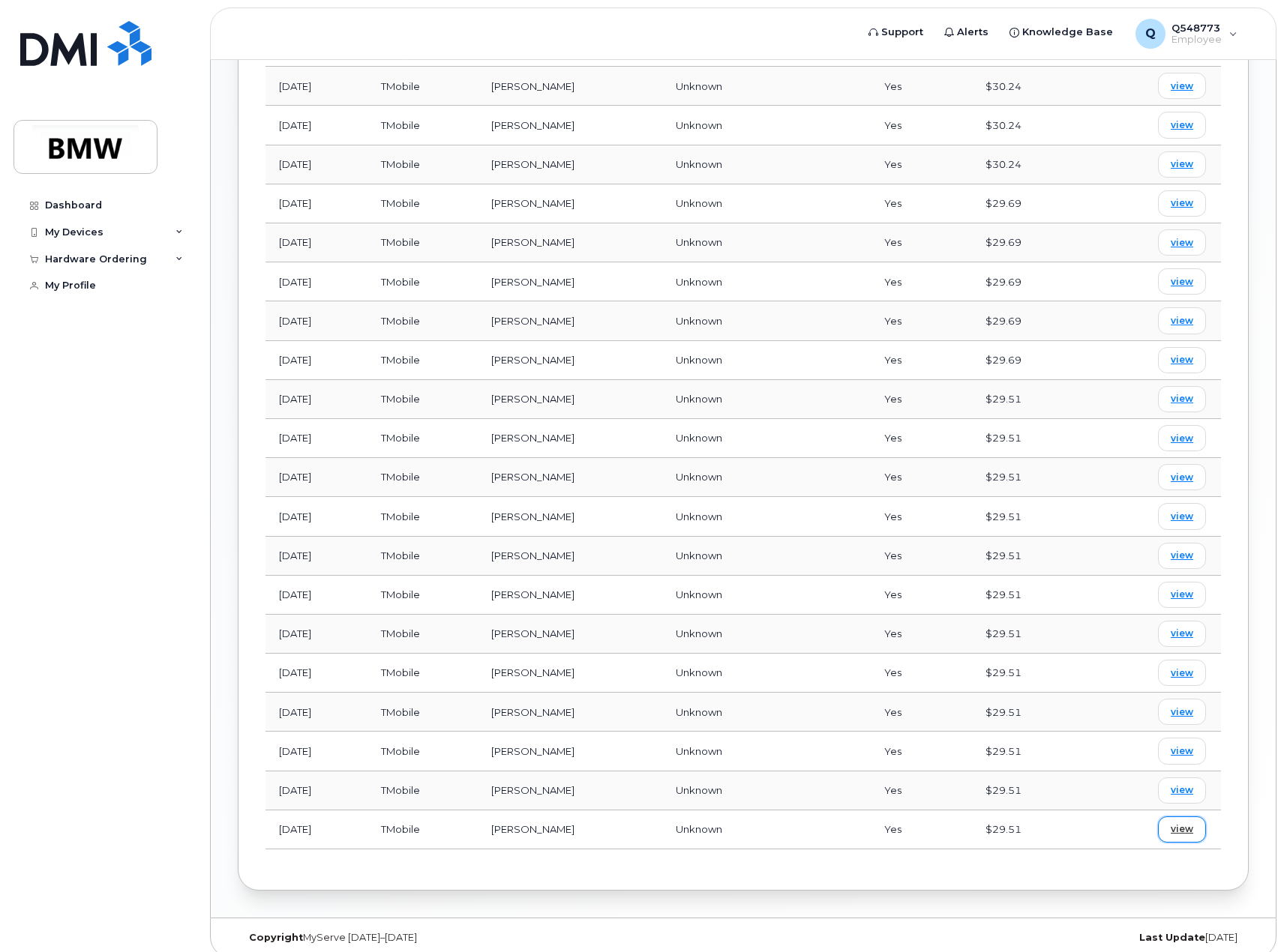
click at [1188, 822] on span "view" at bounding box center [1182, 829] width 22 height 13
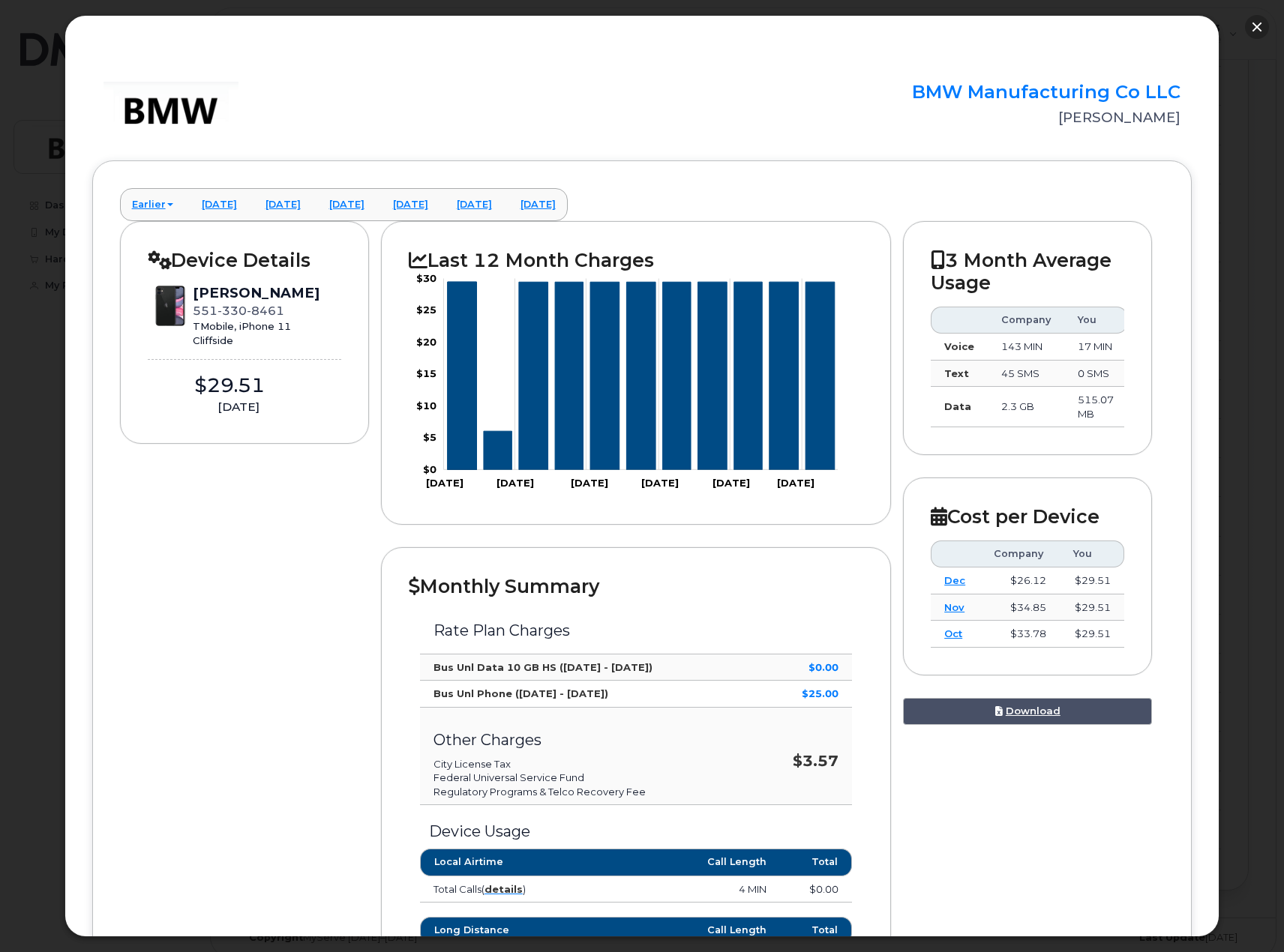
click at [1263, 25] on button "button" at bounding box center [1257, 27] width 24 height 24
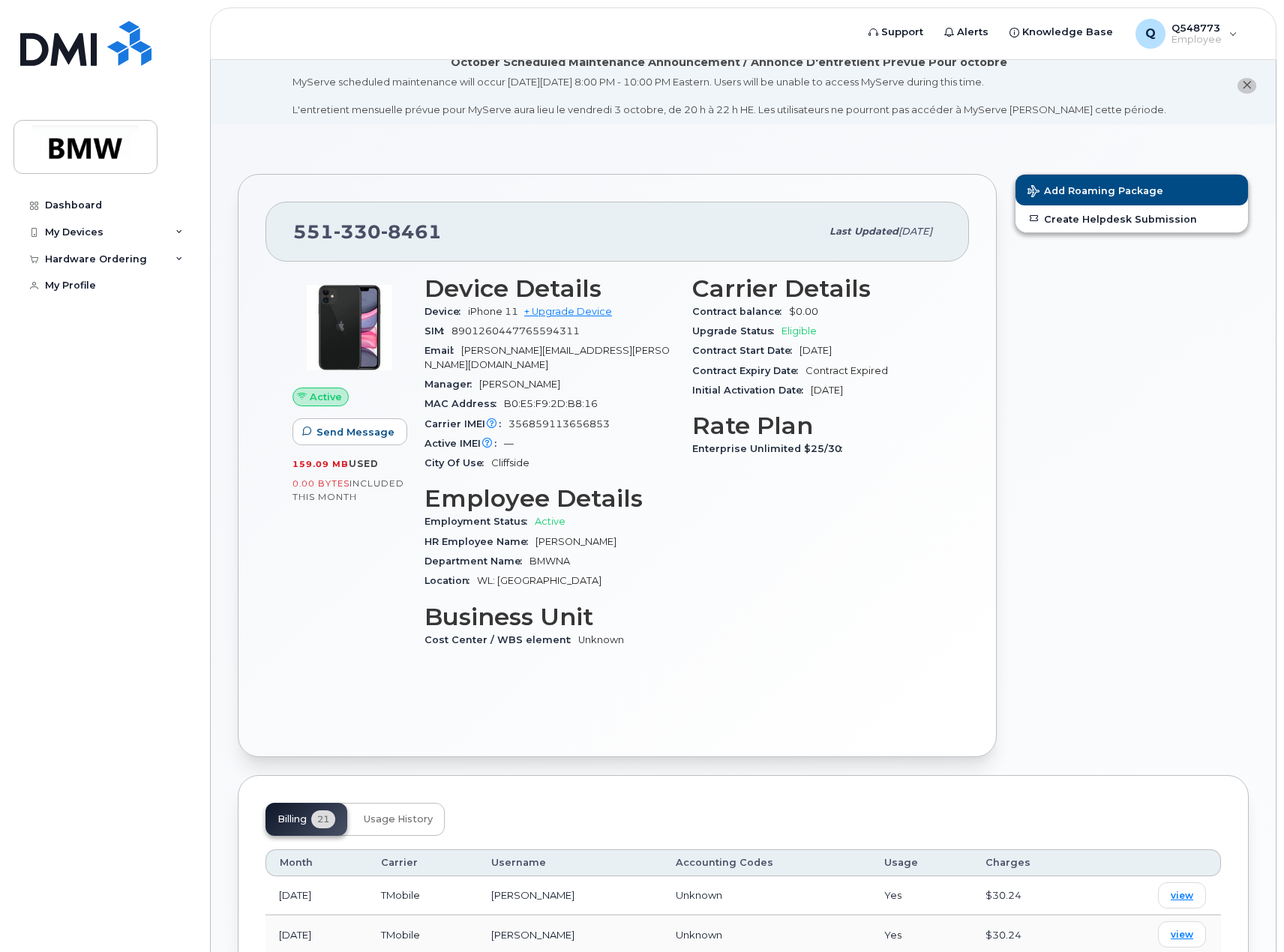
scroll to position [0, 0]
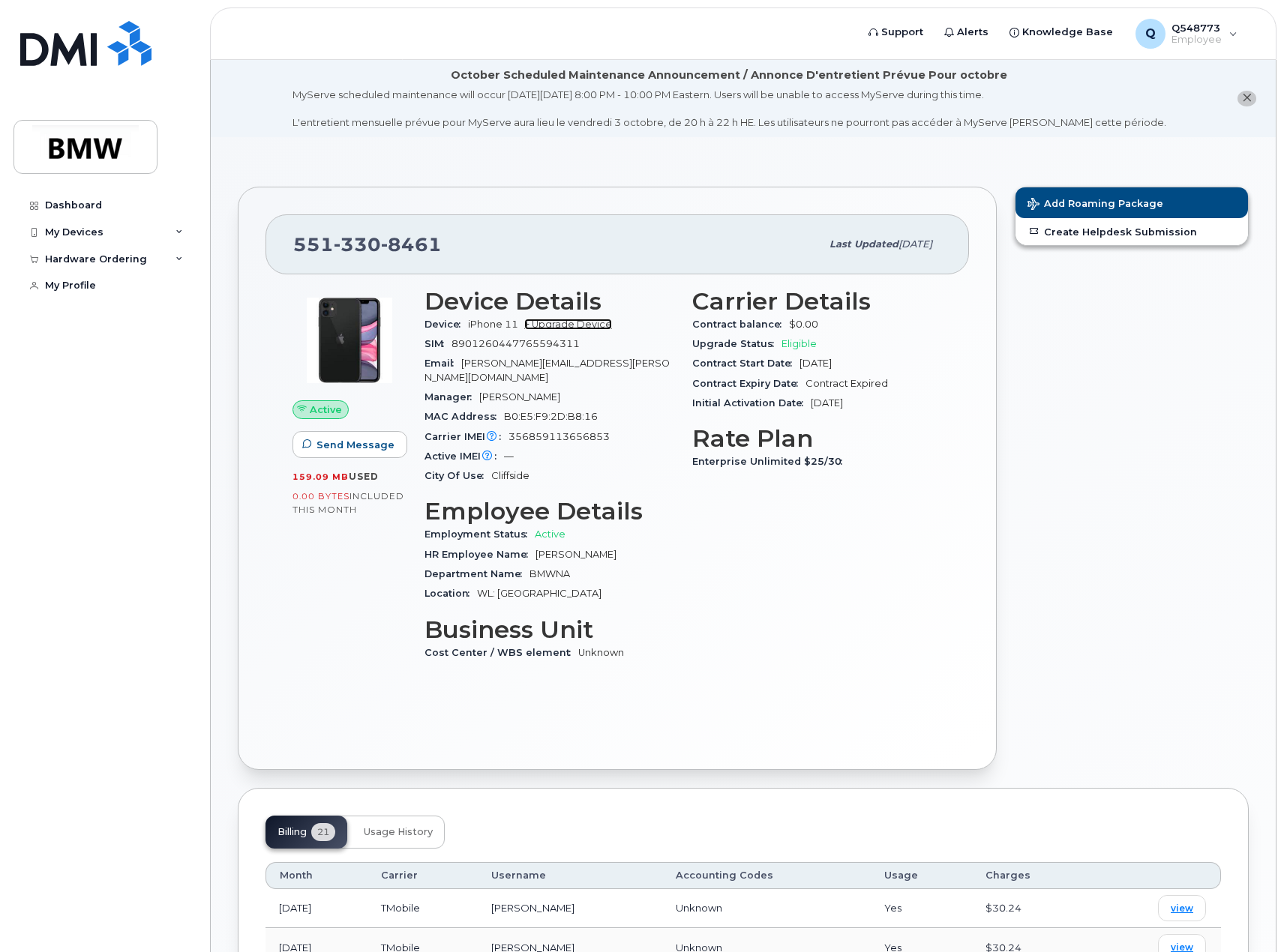
click at [551, 323] on link "+ Upgrade Device" at bounding box center [568, 324] width 88 height 11
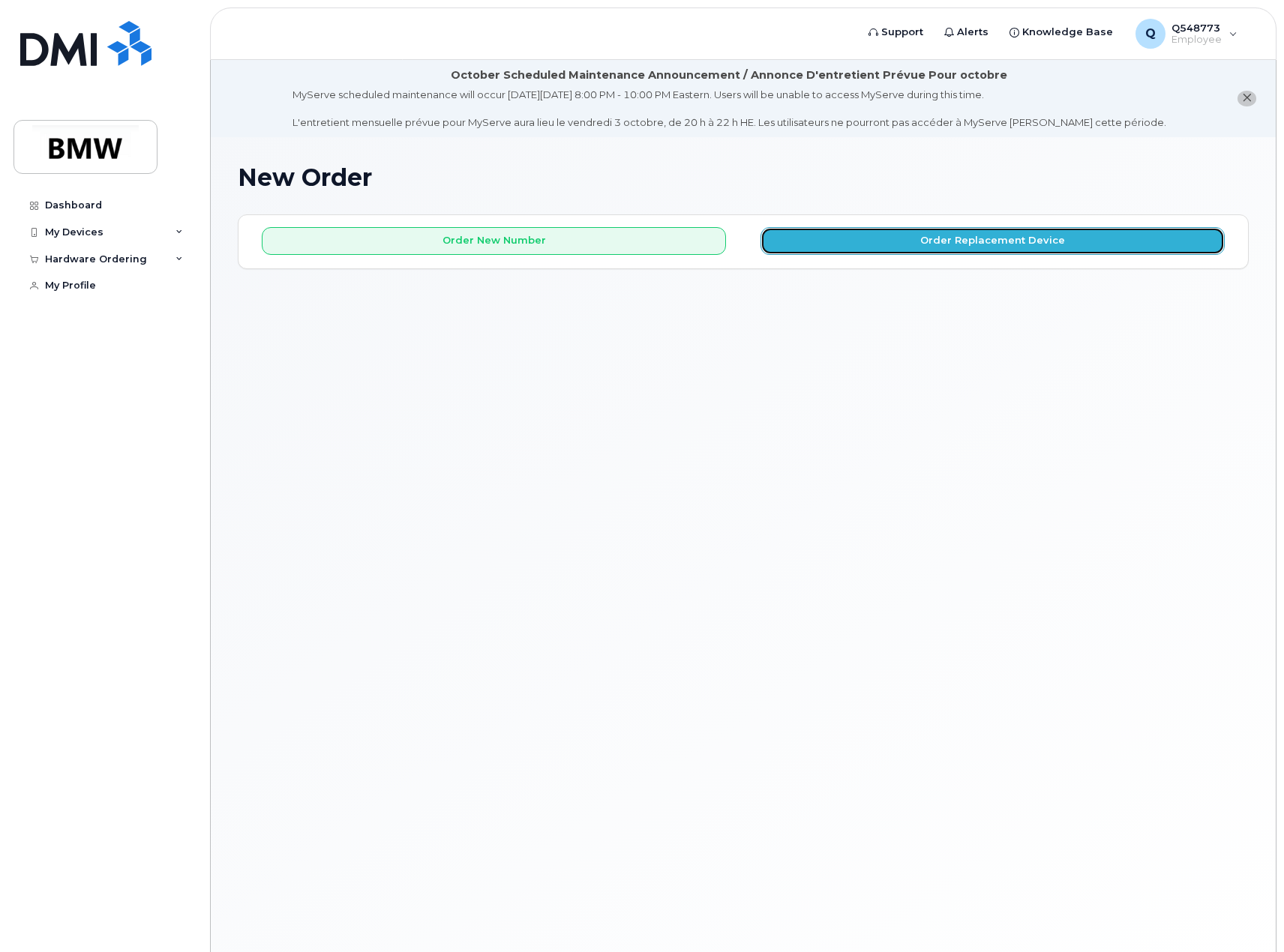
click at [845, 228] on button "Order Replacement Device" at bounding box center [992, 241] width 464 height 28
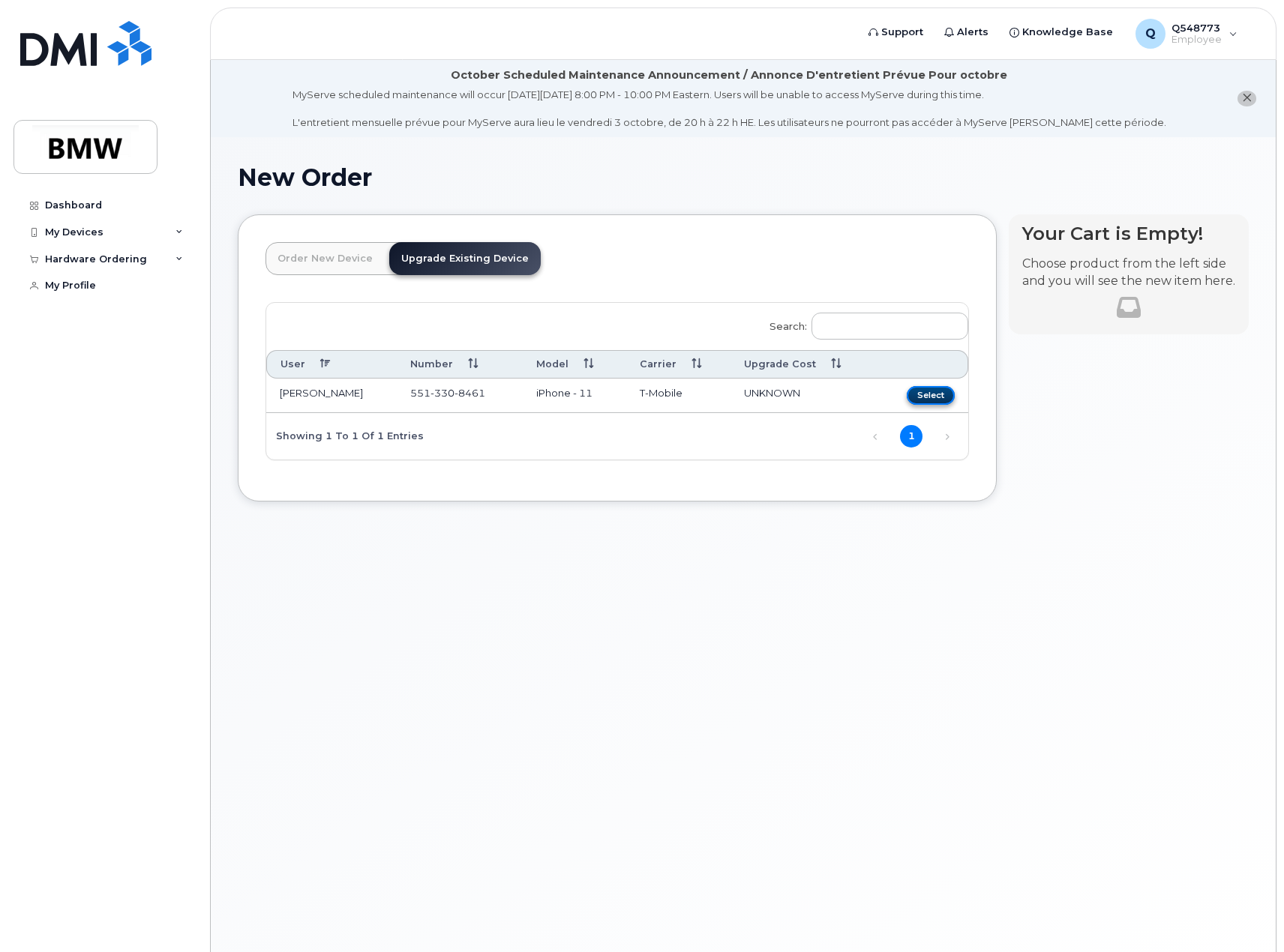
click at [935, 393] on button "Select" at bounding box center [930, 395] width 48 height 19
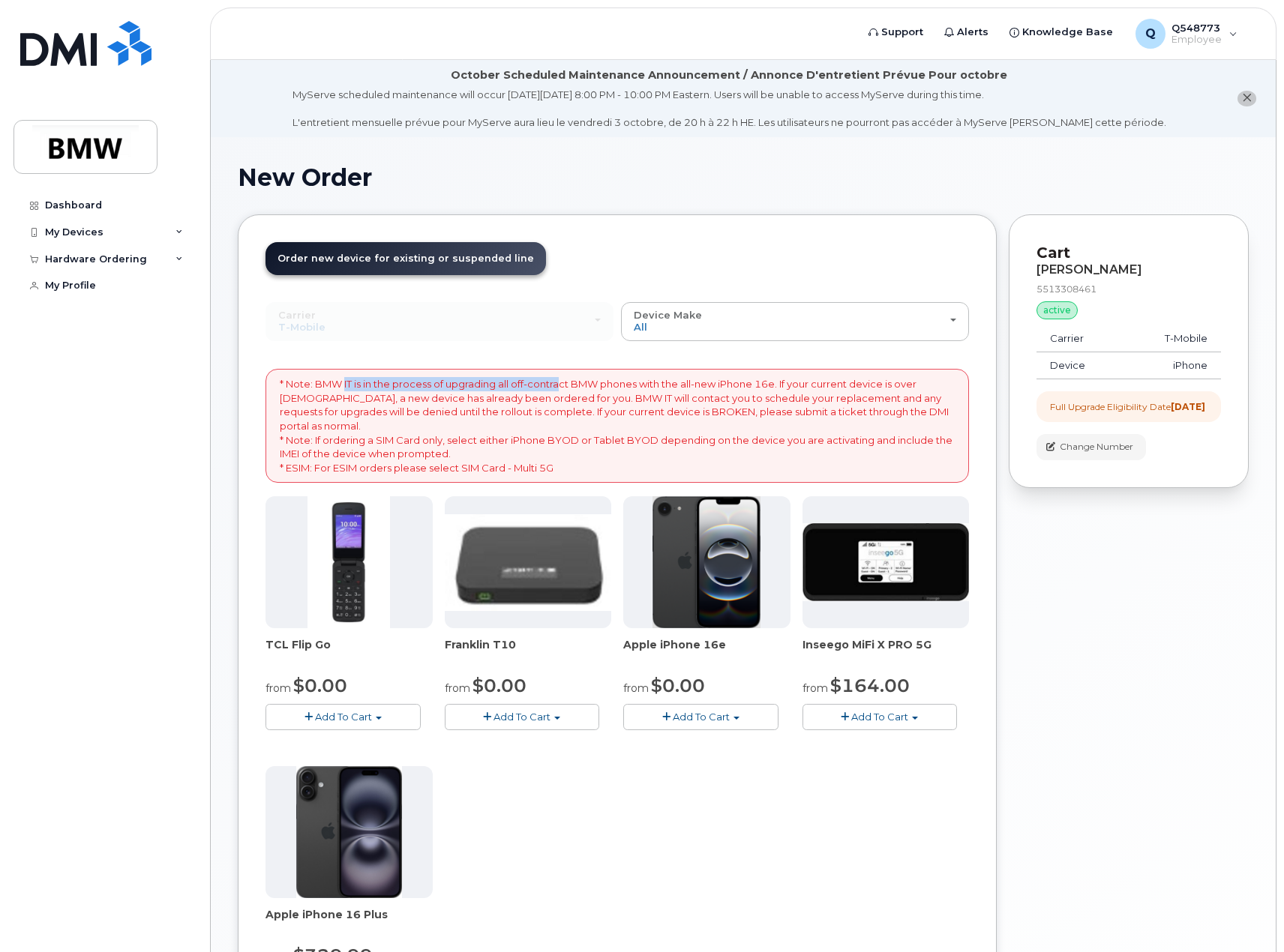
drag, startPoint x: 344, startPoint y: 377, endPoint x: 564, endPoint y: 391, distance: 220.4
click at [564, 391] on p "* Note: BMW IT is in the process of upgrading all off-contract BMW phones with …" at bounding box center [617, 426] width 675 height 97
click at [551, 404] on p "* Note: BMW IT is in the process of upgrading all off-contract BMW phones with …" at bounding box center [617, 426] width 675 height 97
